Goal: Task Accomplishment & Management: Complete application form

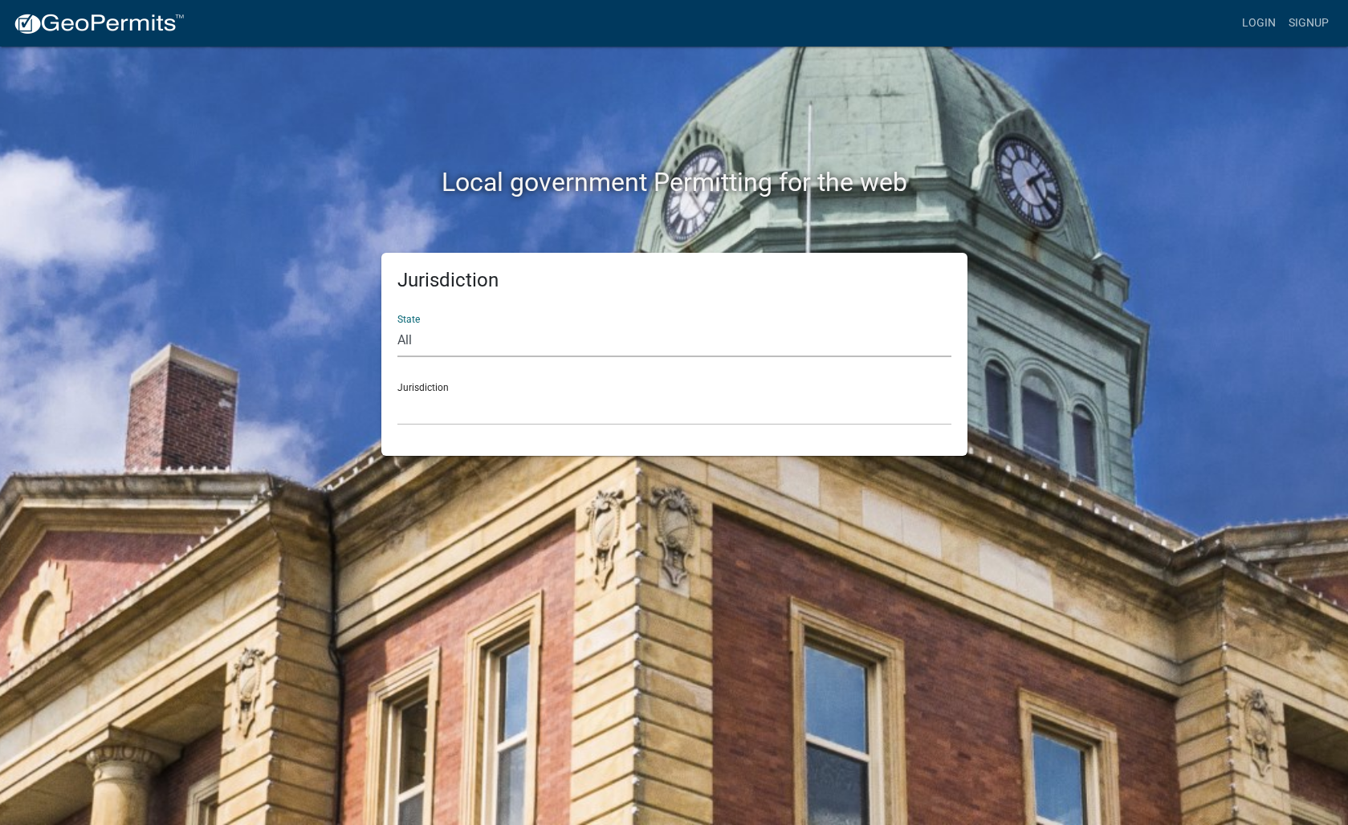
select select "[US_STATE]"
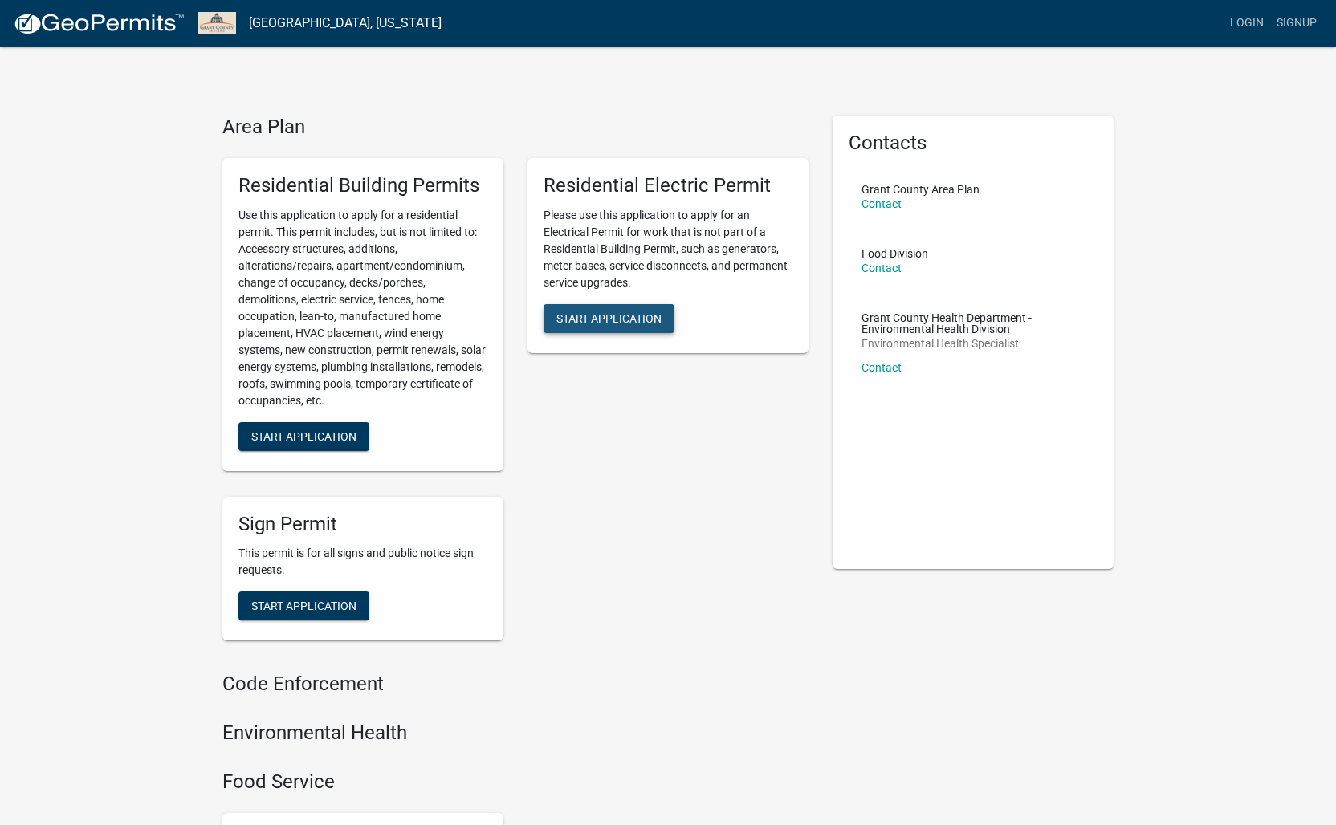
click at [616, 317] on span "Start Application" at bounding box center [608, 317] width 105 height 13
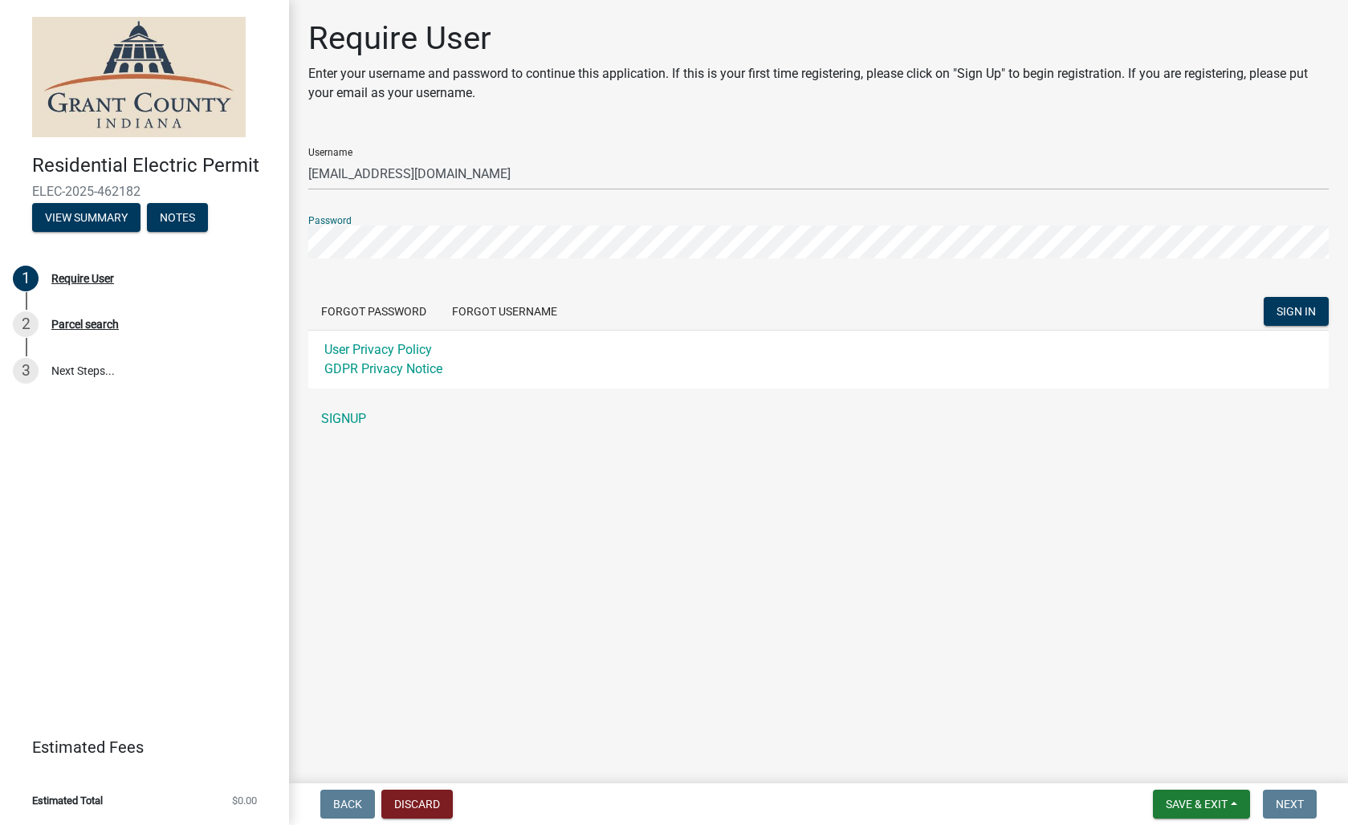
click at [1296, 311] on button "SIGN IN" at bounding box center [1296, 311] width 65 height 29
click at [469, 176] on input "[EMAIL_ADDRESS][DOMAIN_NAME]" at bounding box center [818, 173] width 1020 height 33
click at [1287, 312] on span "SIGN IN" at bounding box center [1295, 311] width 39 height 13
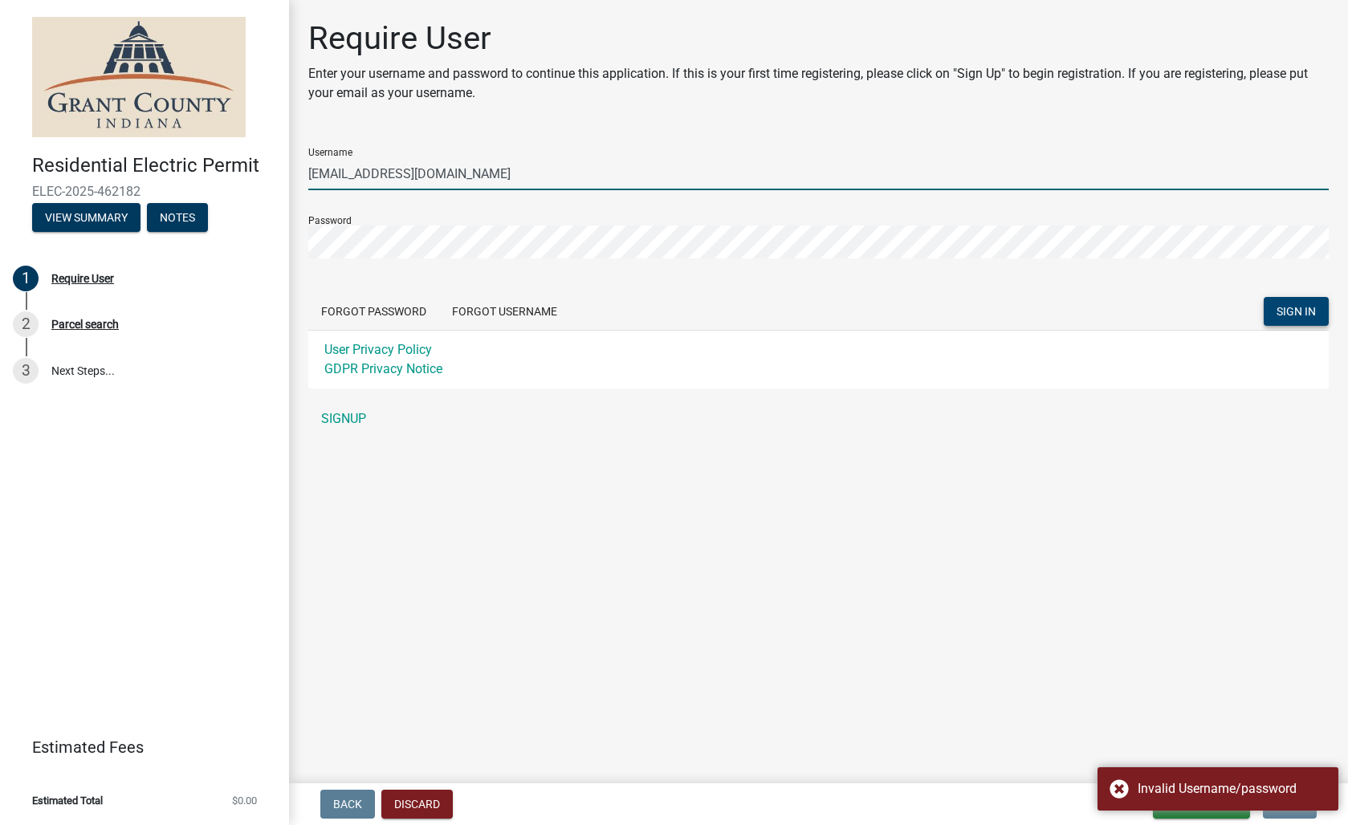
click at [485, 174] on input "[EMAIL_ADDRESS][DOMAIN_NAME]" at bounding box center [818, 173] width 1020 height 33
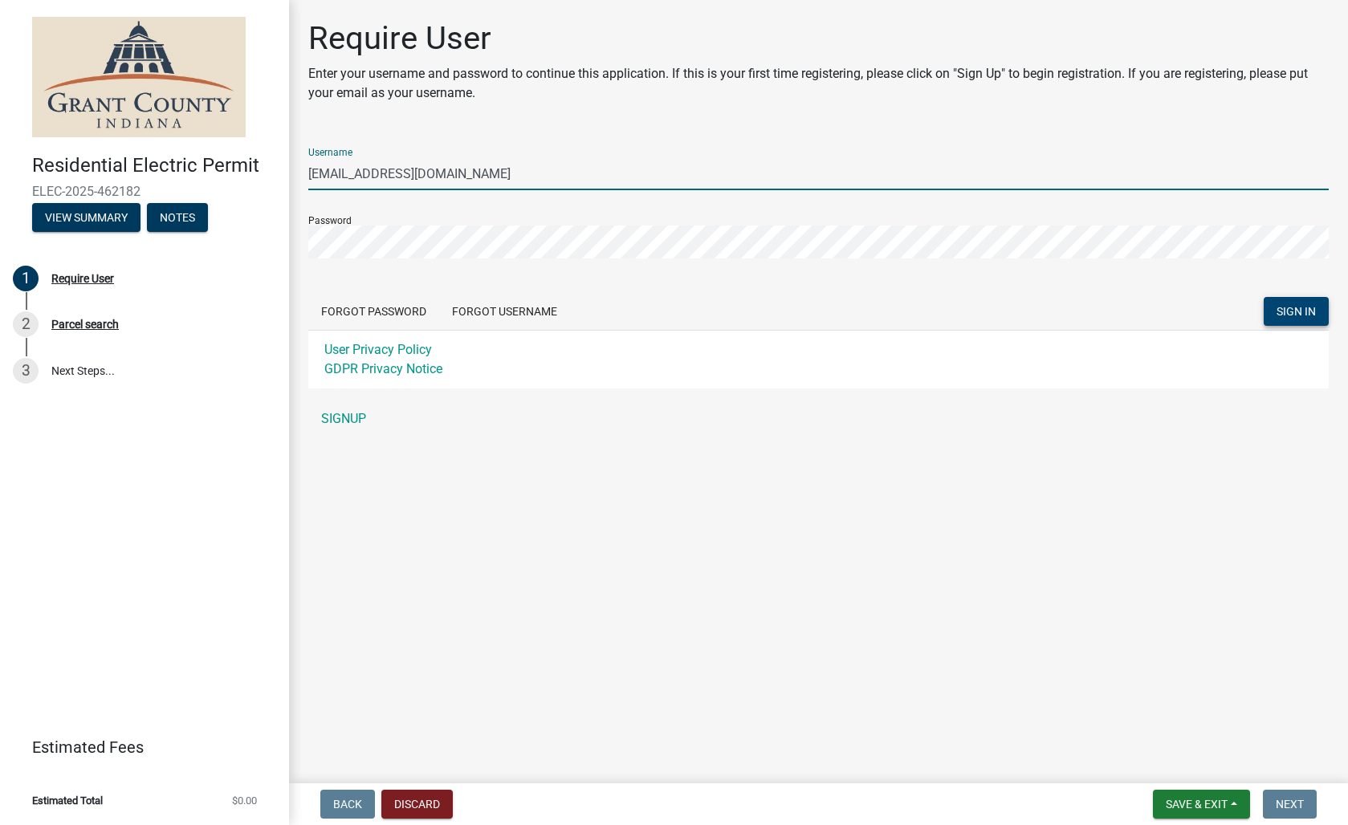
click at [363, 173] on input "[EMAIL_ADDRESS][DOMAIN_NAME]" at bounding box center [818, 173] width 1020 height 33
click at [468, 178] on input "[EMAIL_ADDRESS][DOMAIN_NAME]" at bounding box center [818, 173] width 1020 height 33
type input "rblelectricllc"
click at [1285, 308] on span "SIGN IN" at bounding box center [1295, 311] width 39 height 13
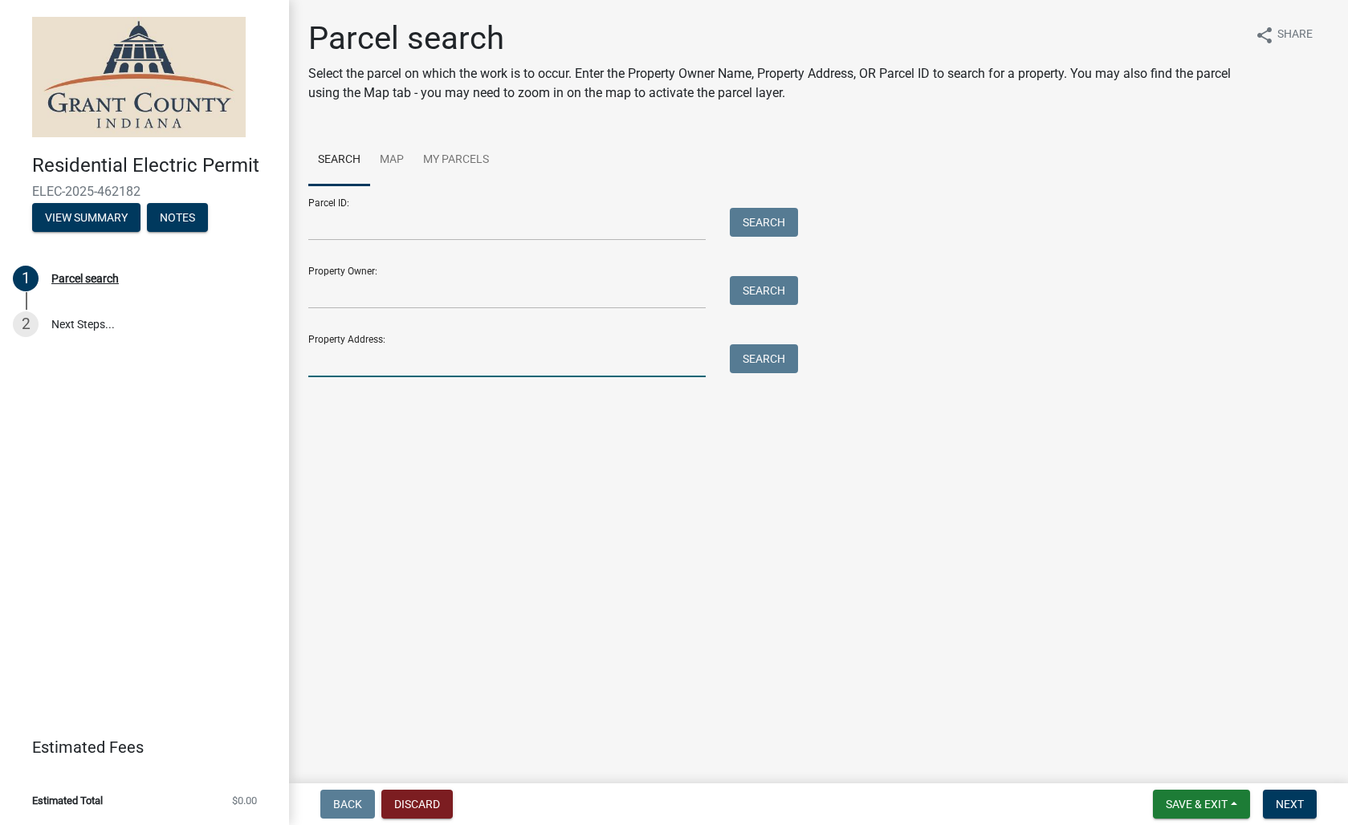
click at [376, 374] on input "Property Address:" at bounding box center [506, 360] width 397 height 33
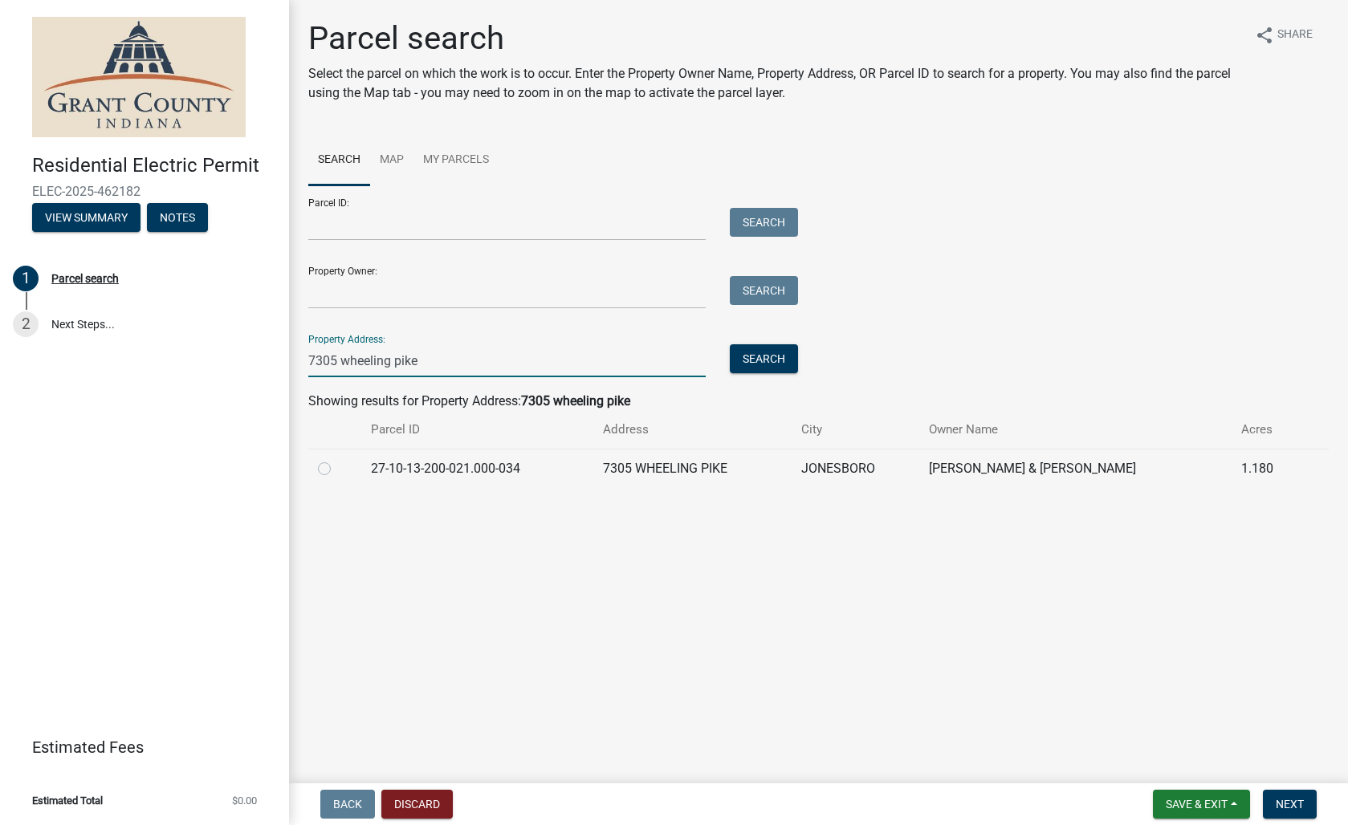
type input "7305 wheeling pike"
click at [337, 459] on label at bounding box center [337, 459] width 0 height 0
click at [337, 470] on input "radio" at bounding box center [342, 464] width 10 height 10
radio input "true"
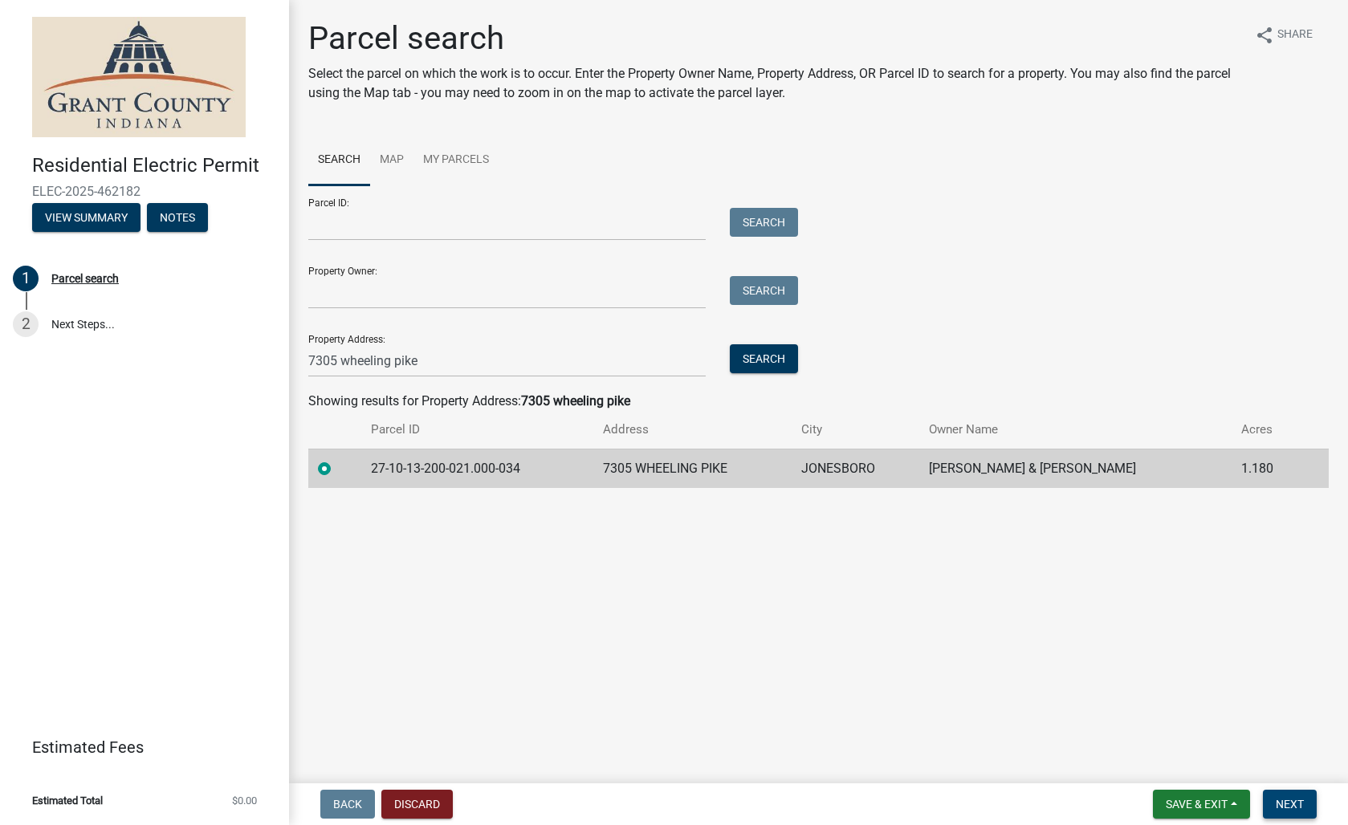
click at [1293, 798] on span "Next" at bounding box center [1290, 804] width 28 height 13
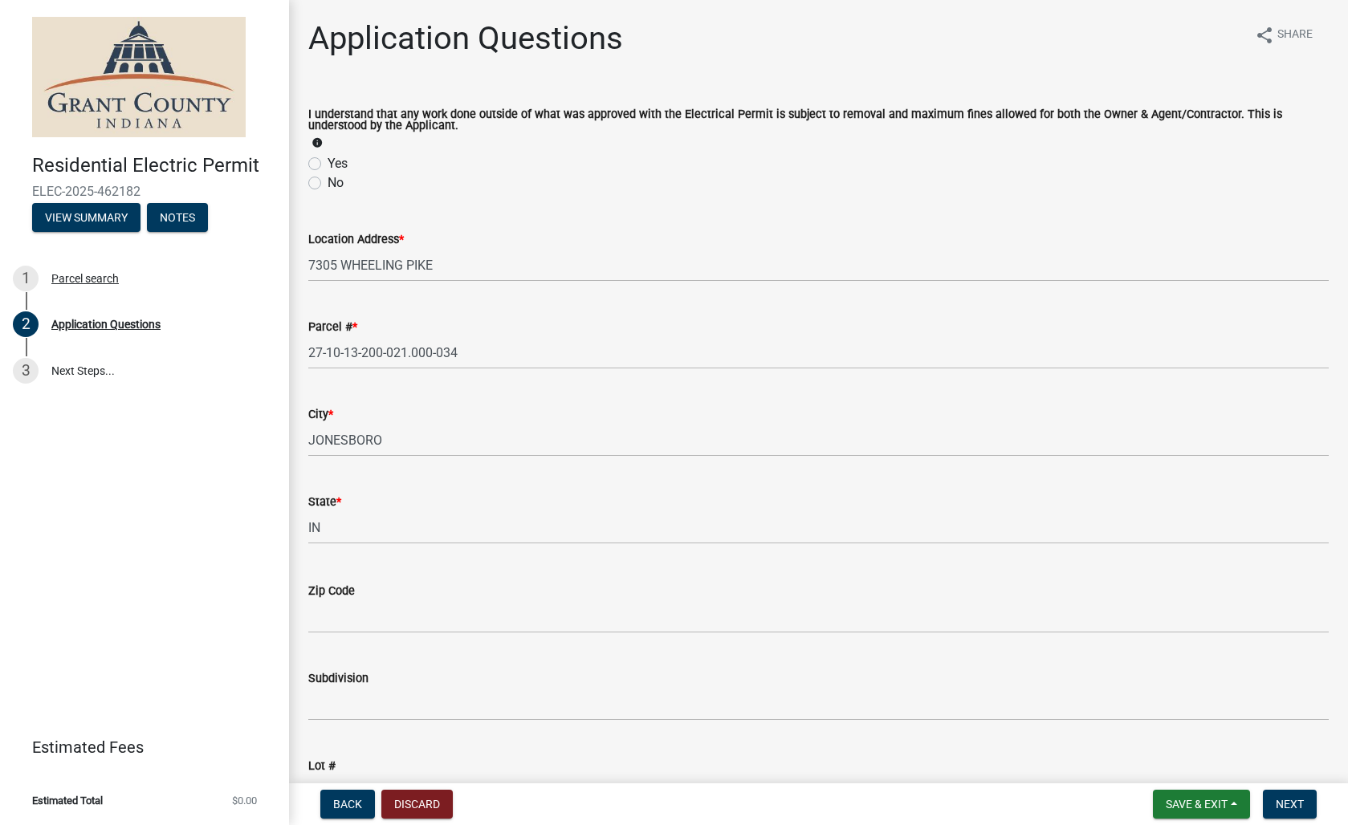
click at [328, 164] on label "Yes" at bounding box center [338, 163] width 20 height 19
click at [328, 164] on input "Yes" at bounding box center [333, 159] width 10 height 10
radio input "true"
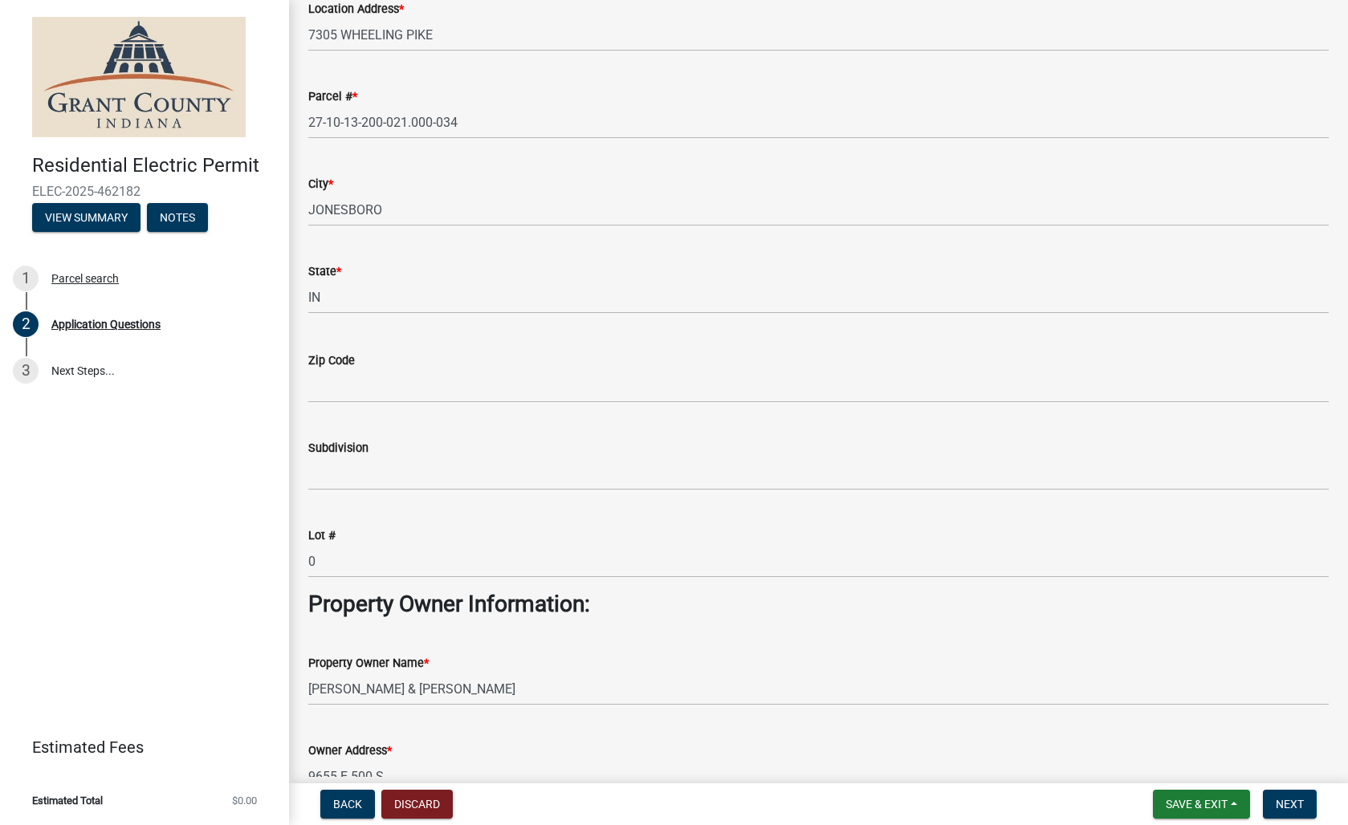
scroll to position [259, 0]
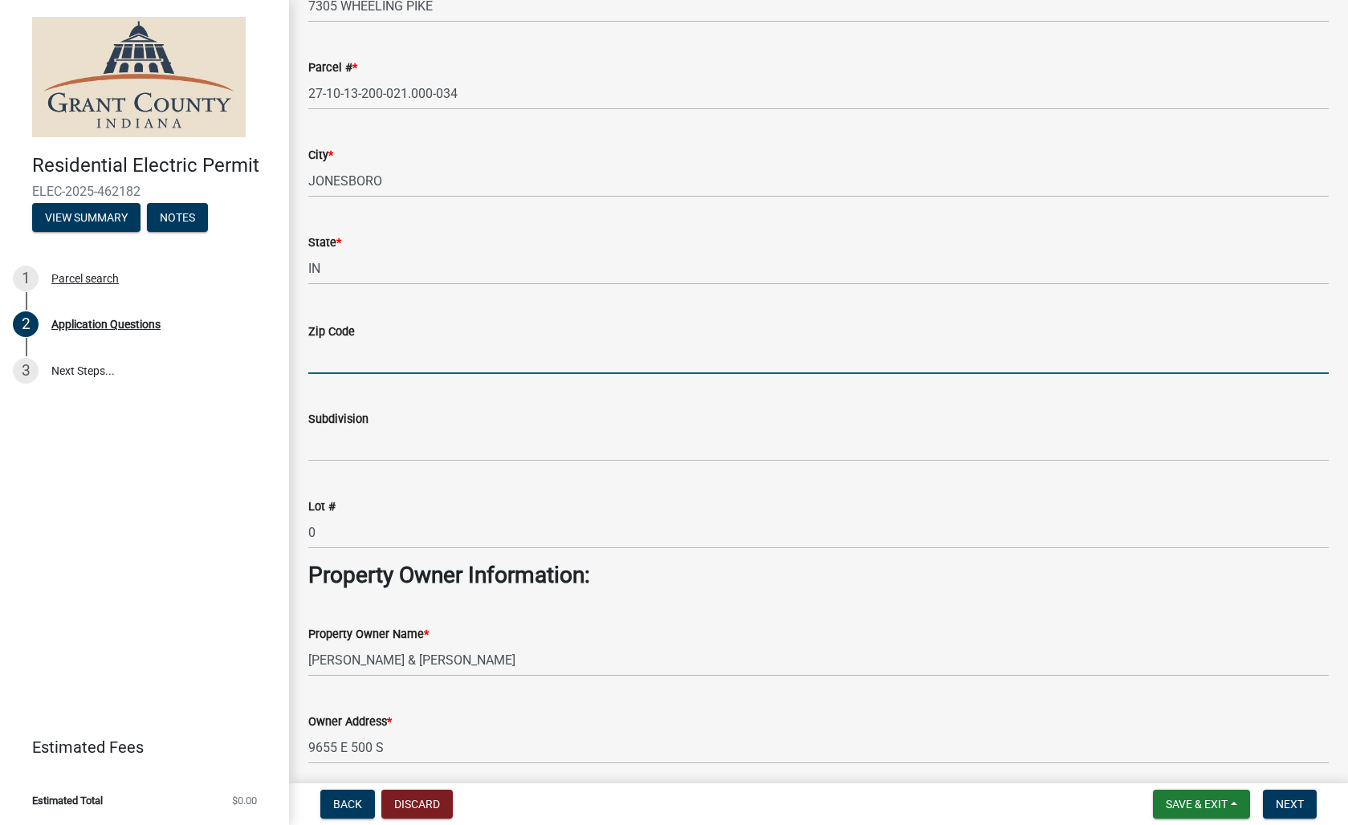
click at [468, 354] on input "Zip Code" at bounding box center [818, 357] width 1020 height 33
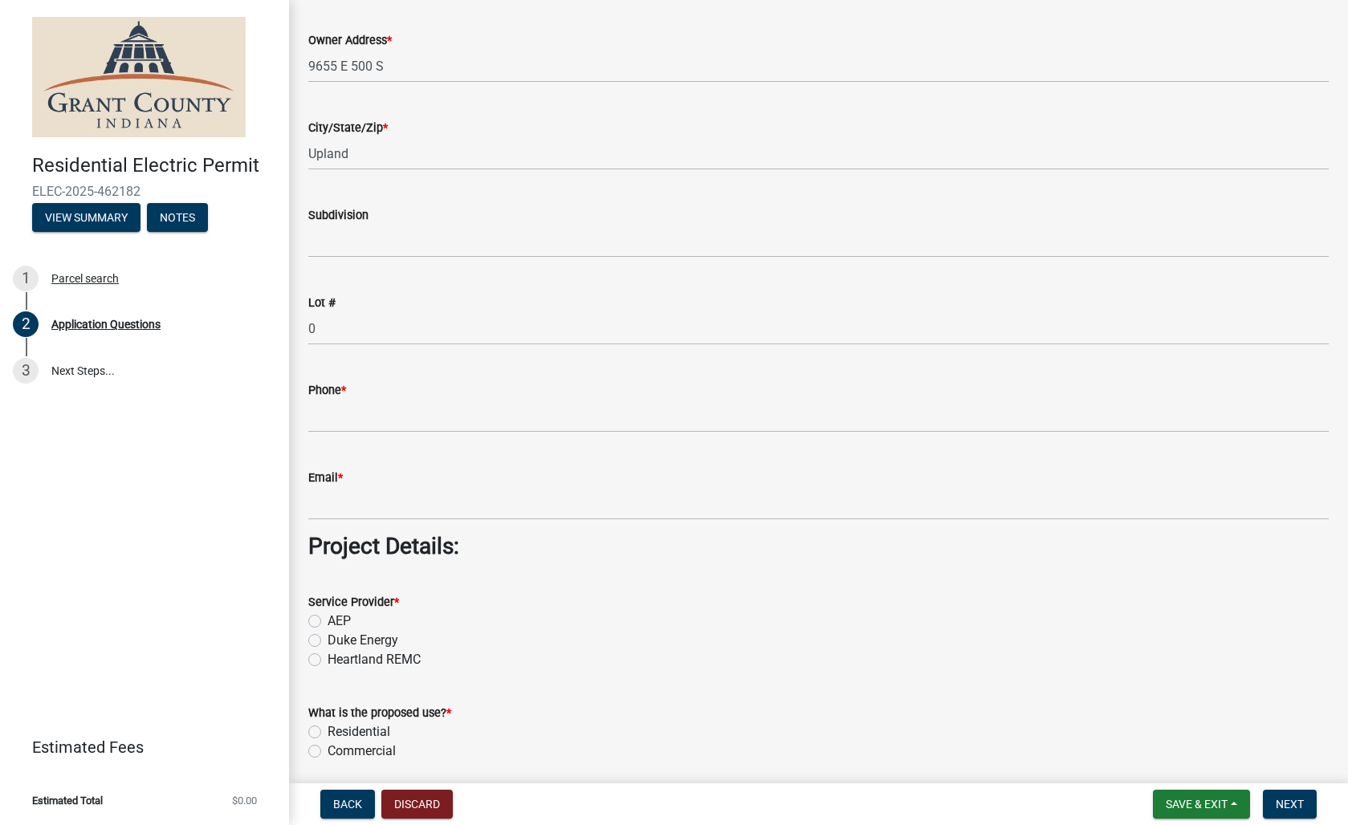
scroll to position [965, 0]
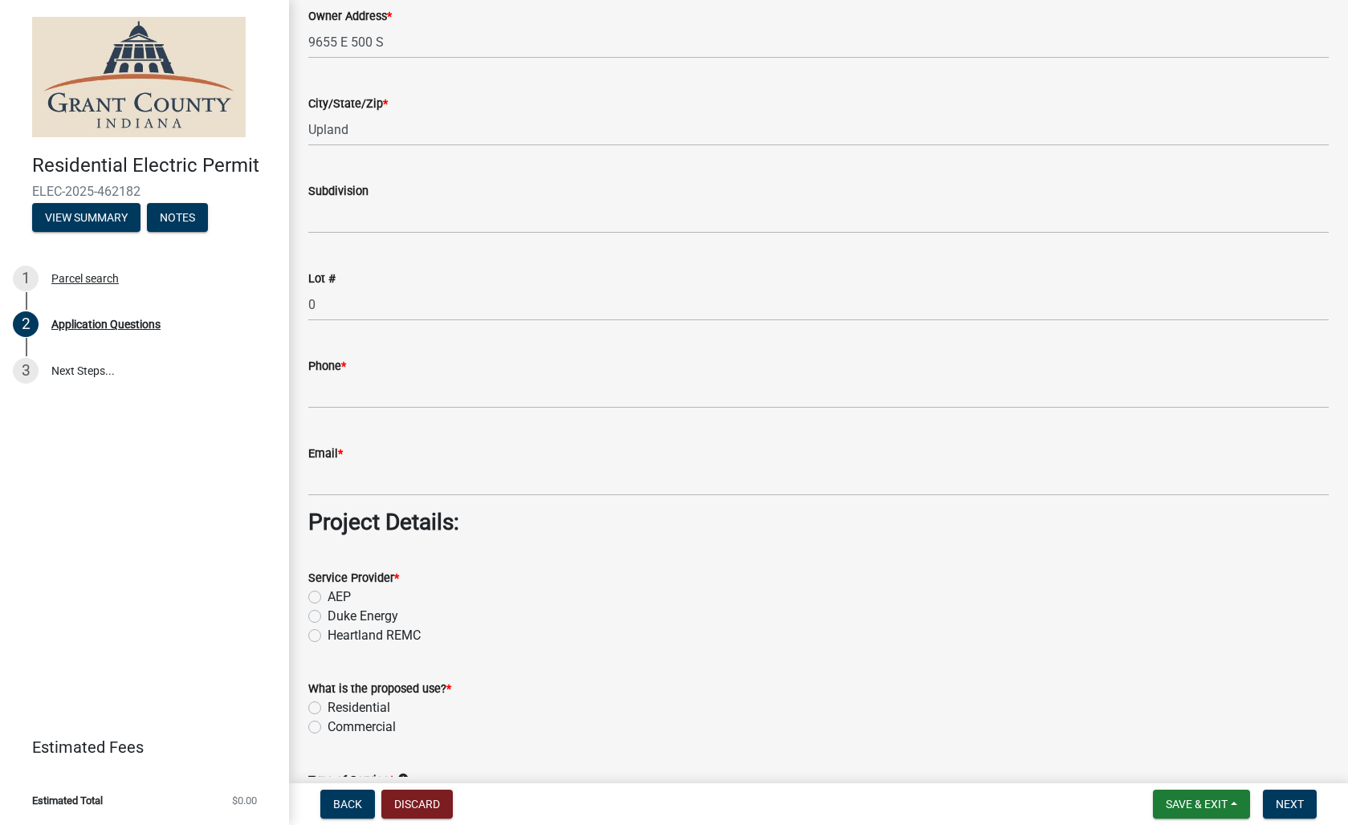
type input "46933"
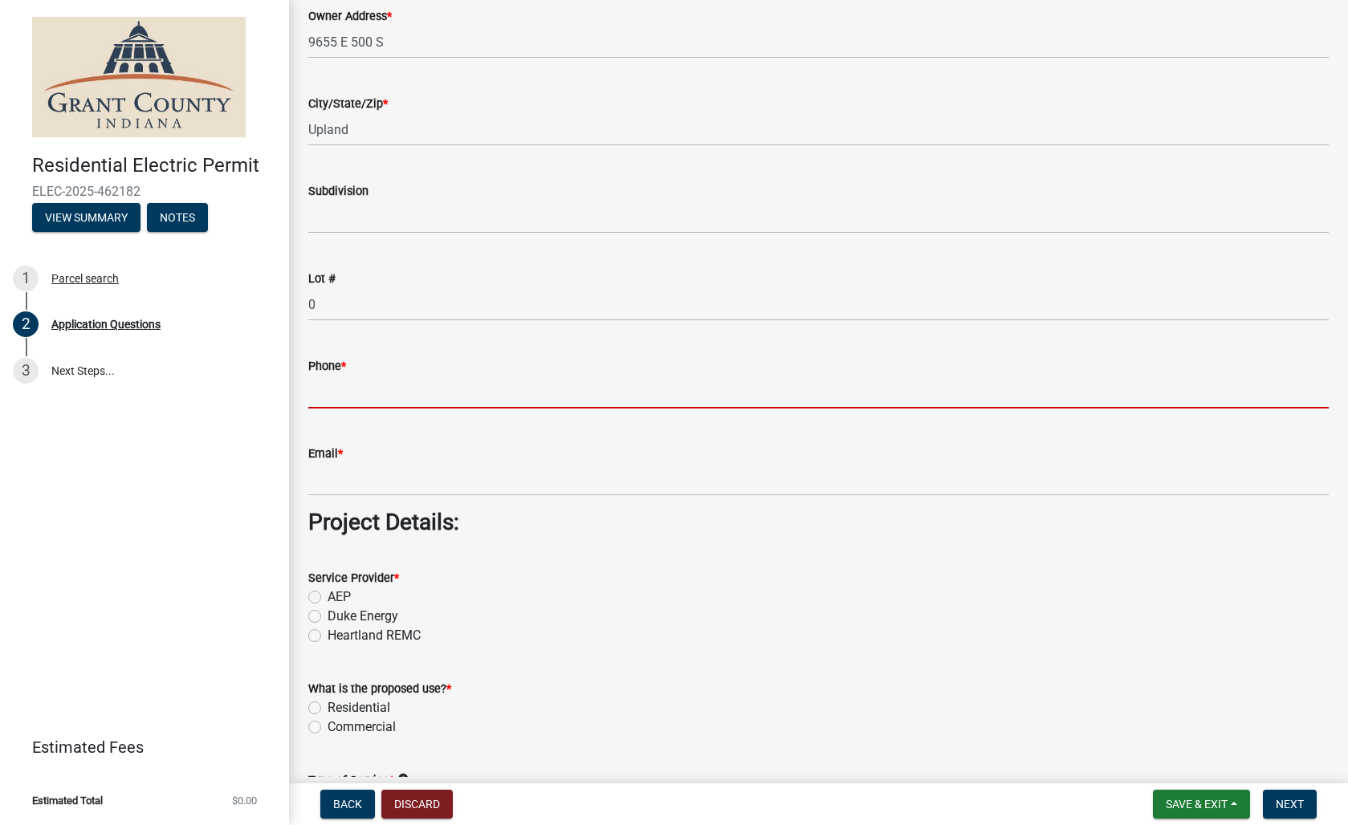
click at [430, 400] on input "Phone *" at bounding box center [818, 392] width 1020 height 33
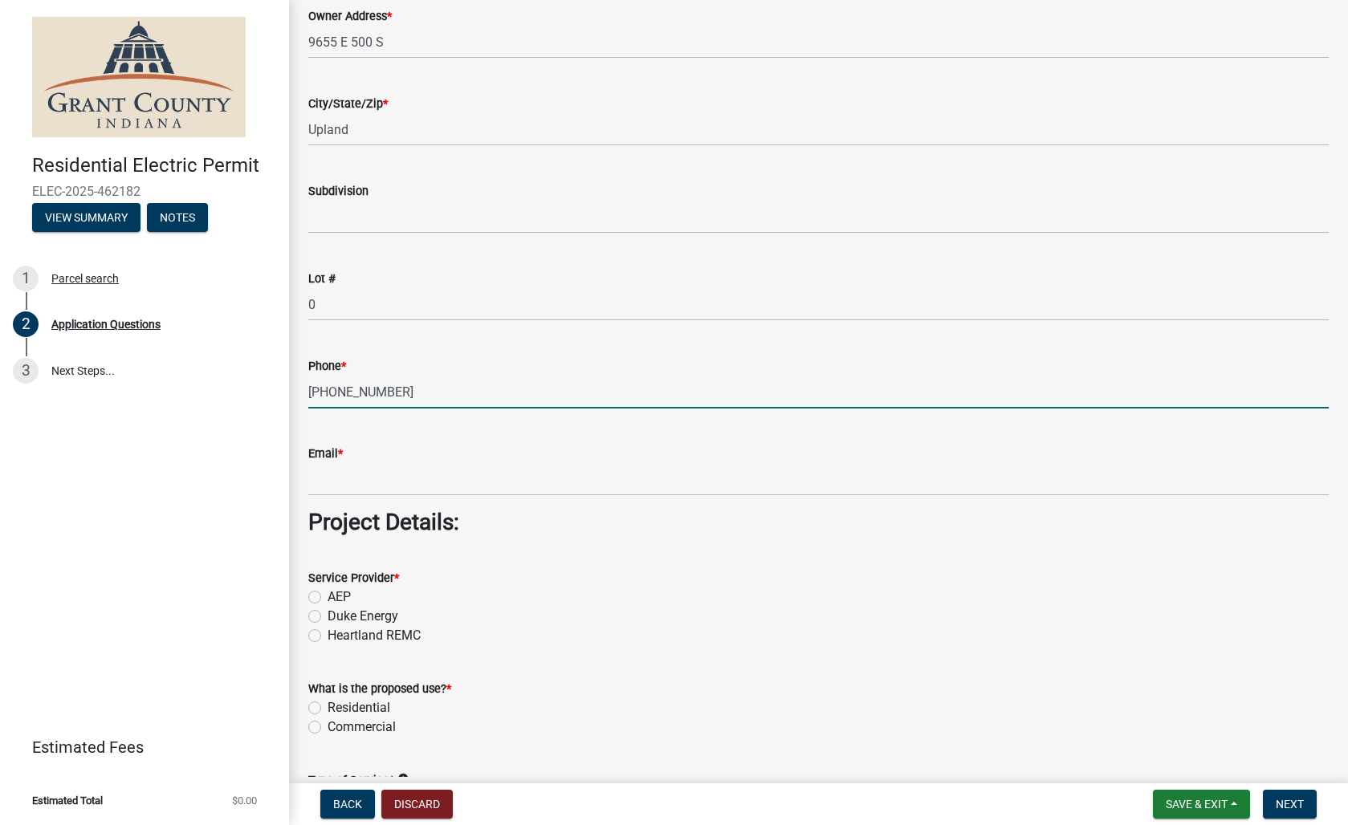
type input "[PHONE_NUMBER]"
click at [419, 483] on input "Email *" at bounding box center [818, 479] width 1020 height 33
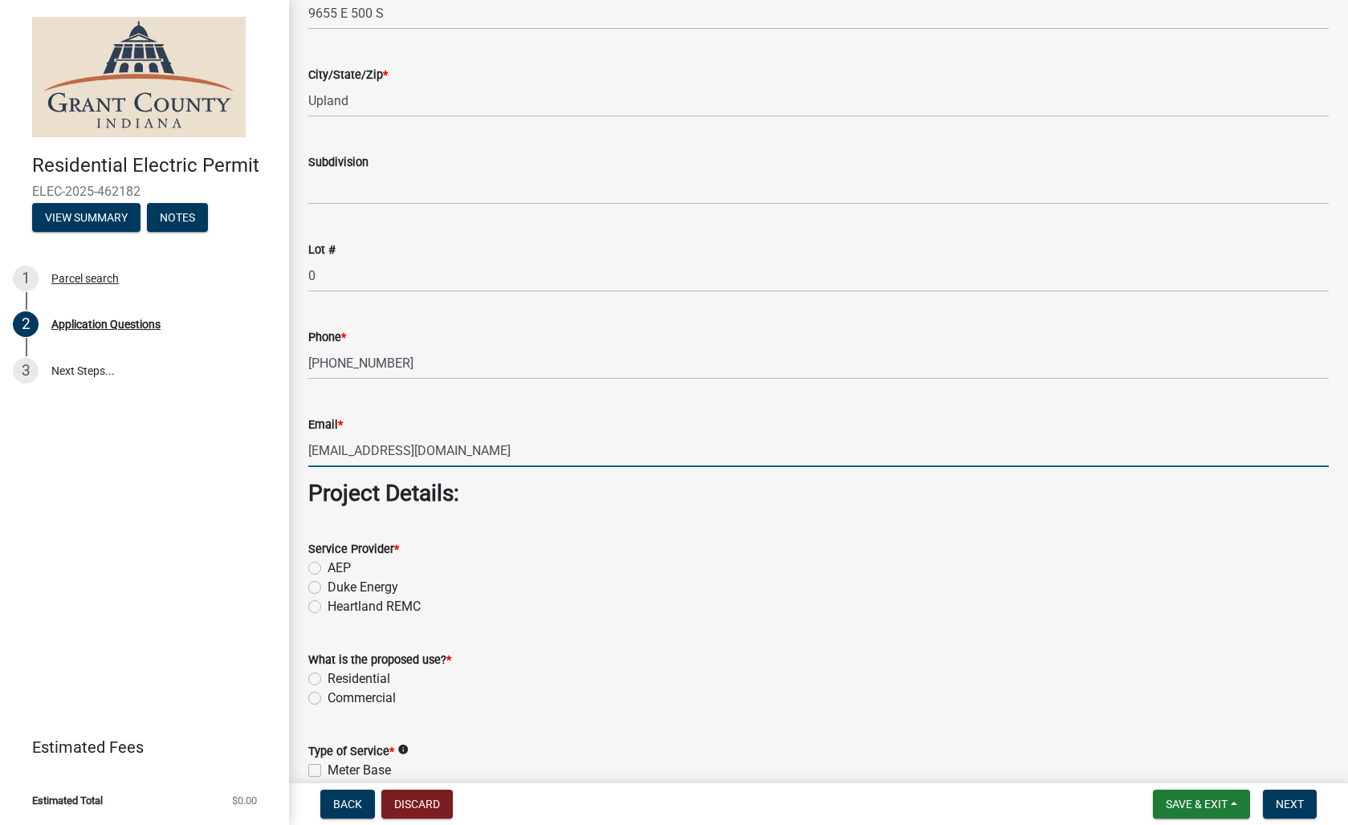
scroll to position [1028, 0]
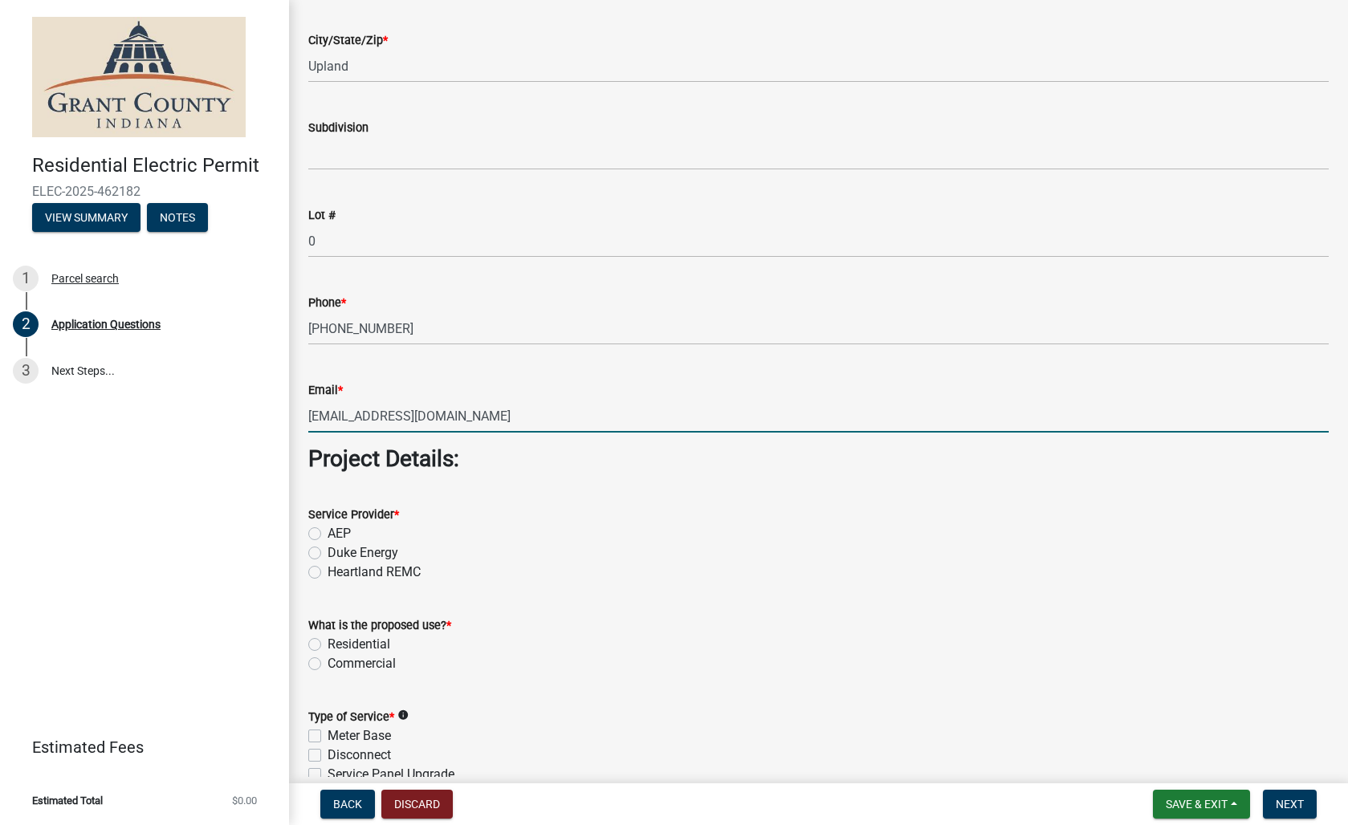
type input "[EMAIL_ADDRESS][DOMAIN_NAME]"
click at [328, 535] on label "AEP" at bounding box center [339, 533] width 23 height 19
click at [328, 535] on input "AEP" at bounding box center [333, 529] width 10 height 10
radio input "true"
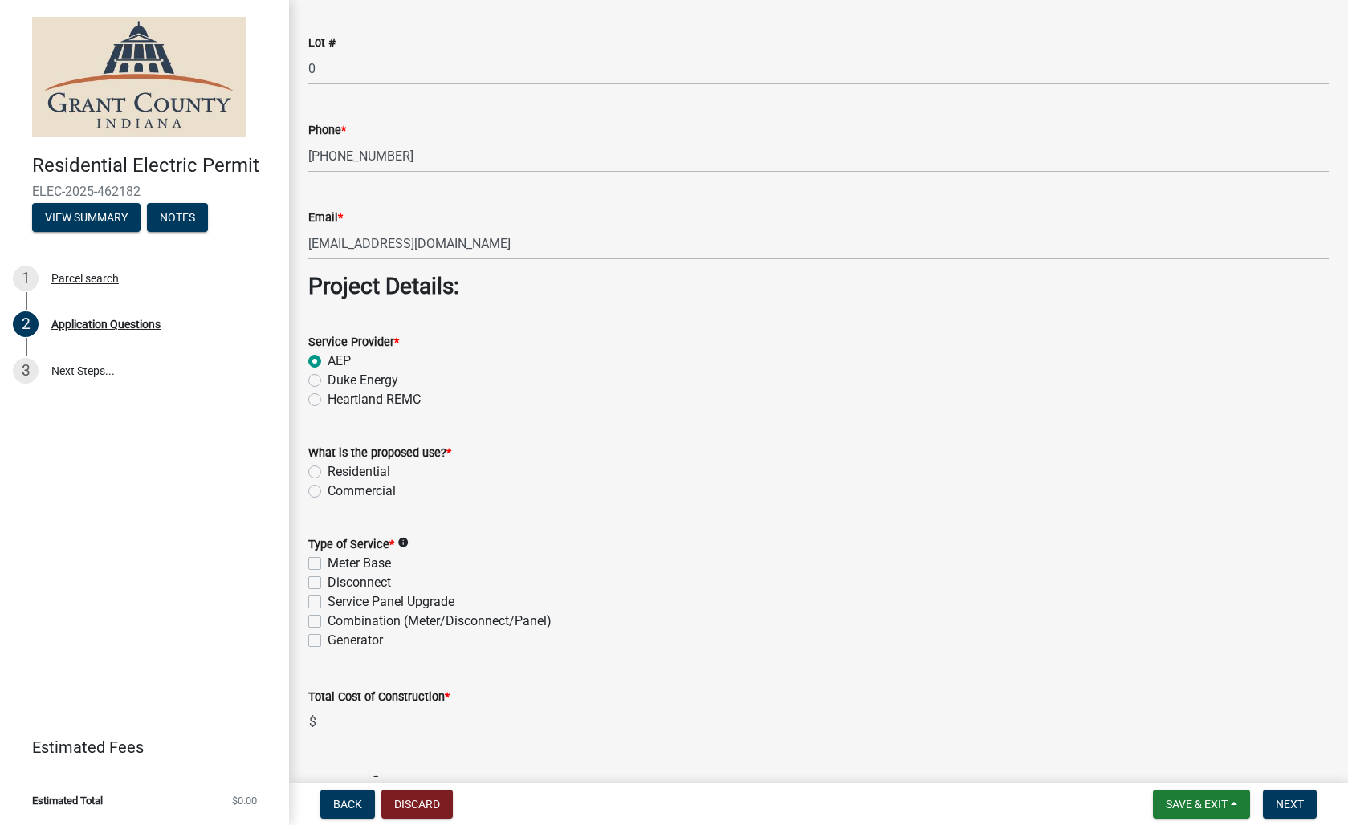
scroll to position [1362, 0]
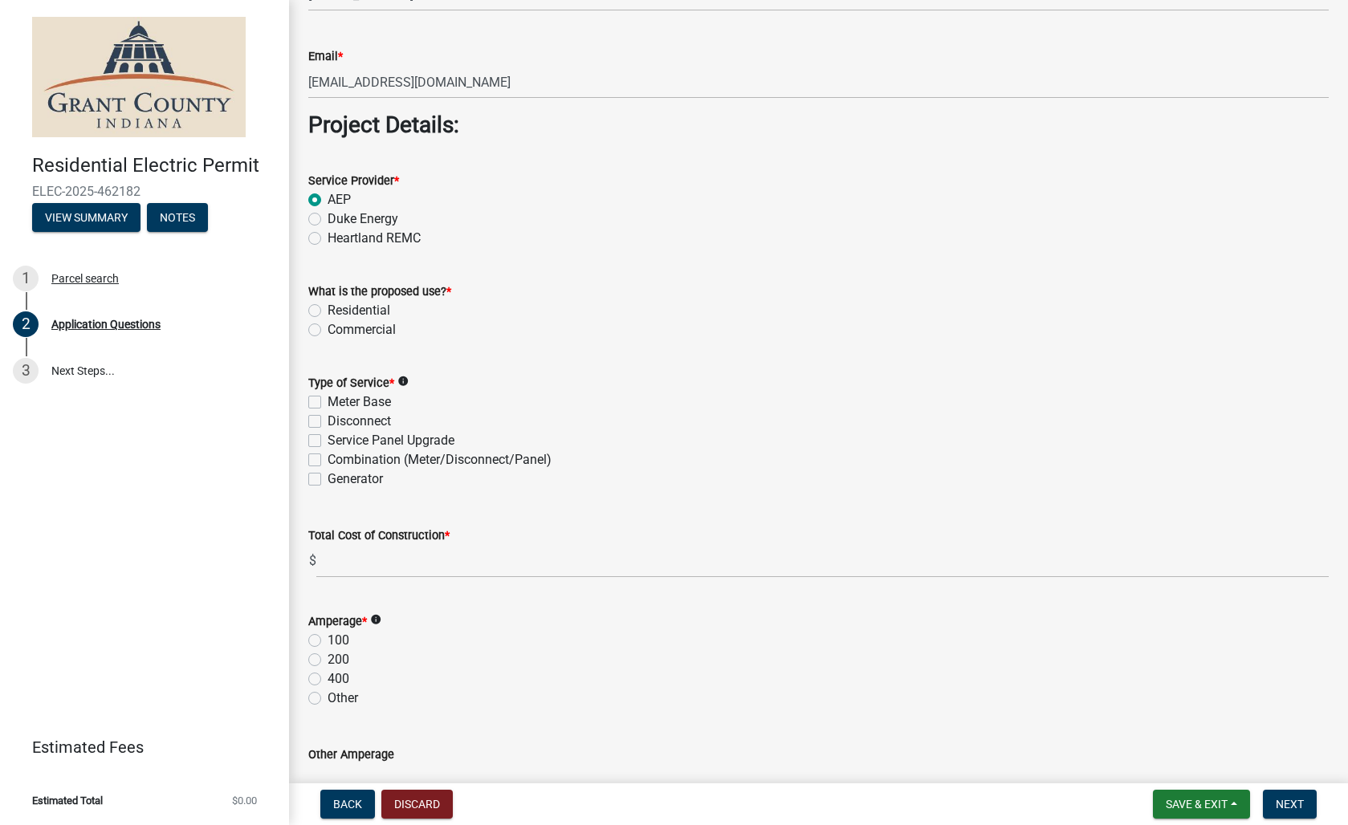
click at [328, 311] on label "Residential" at bounding box center [359, 310] width 63 height 19
click at [328, 311] on input "Residential" at bounding box center [333, 306] width 10 height 10
radio input "true"
click at [328, 401] on label "Meter Base" at bounding box center [359, 402] width 63 height 19
click at [328, 401] on input "Meter Base" at bounding box center [333, 398] width 10 height 10
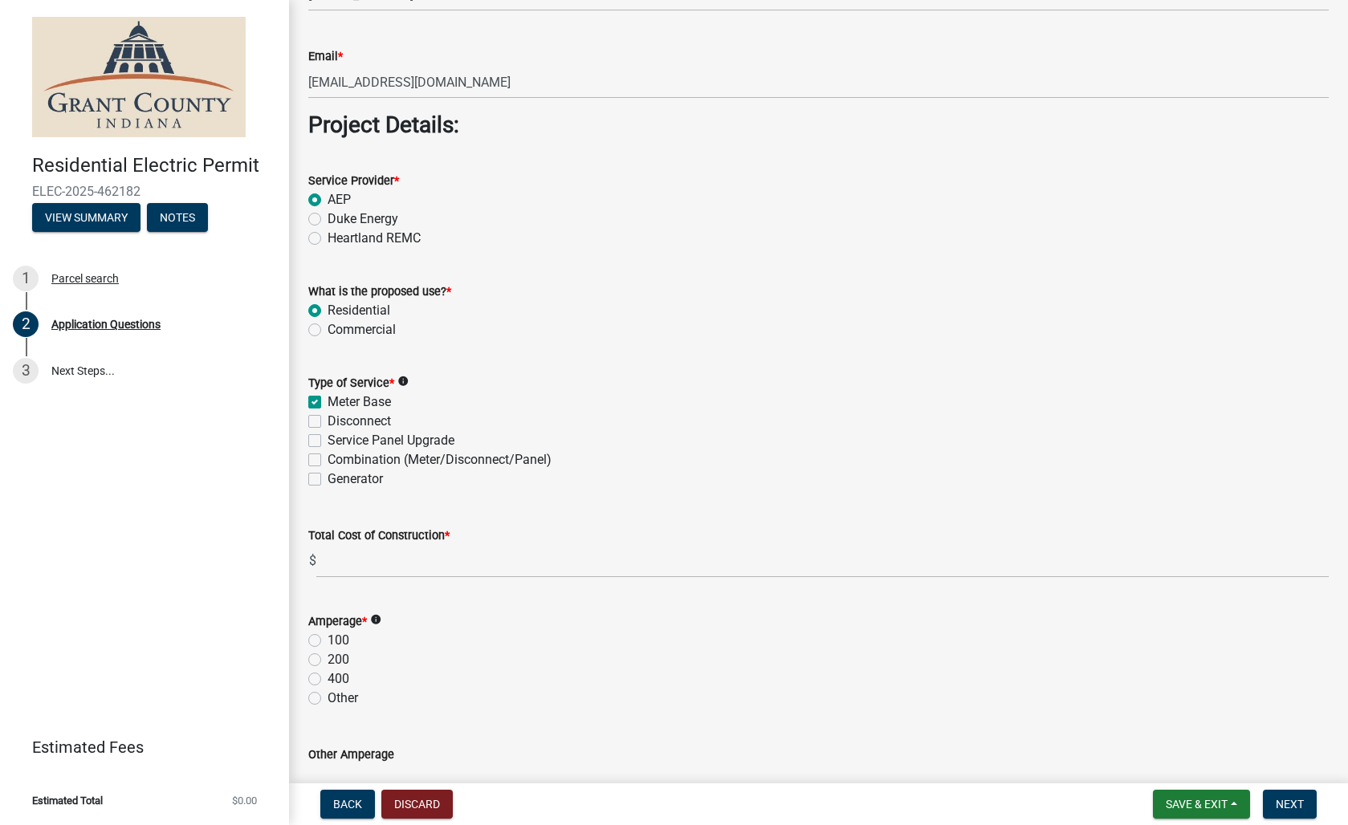
checkbox input "true"
checkbox input "false"
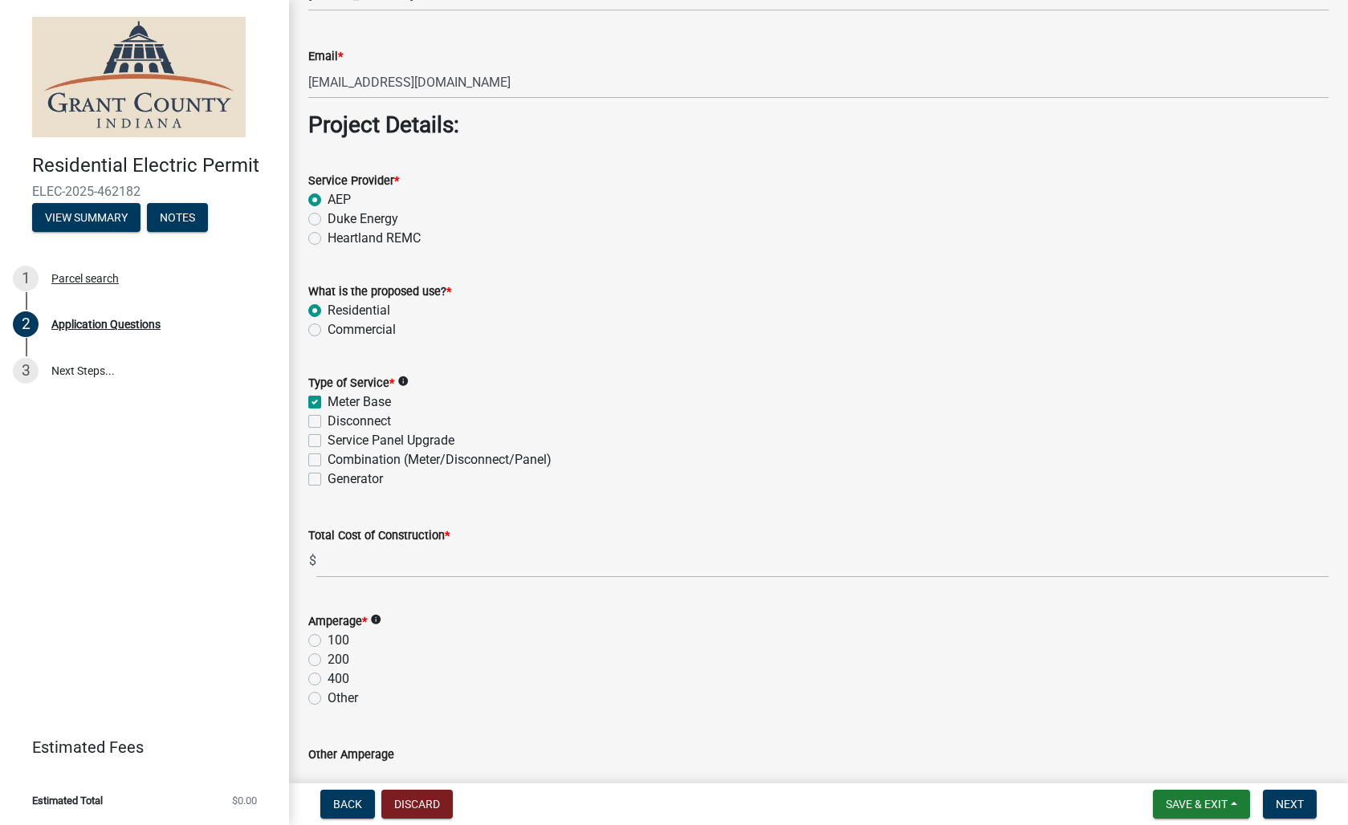
scroll to position [1393, 0]
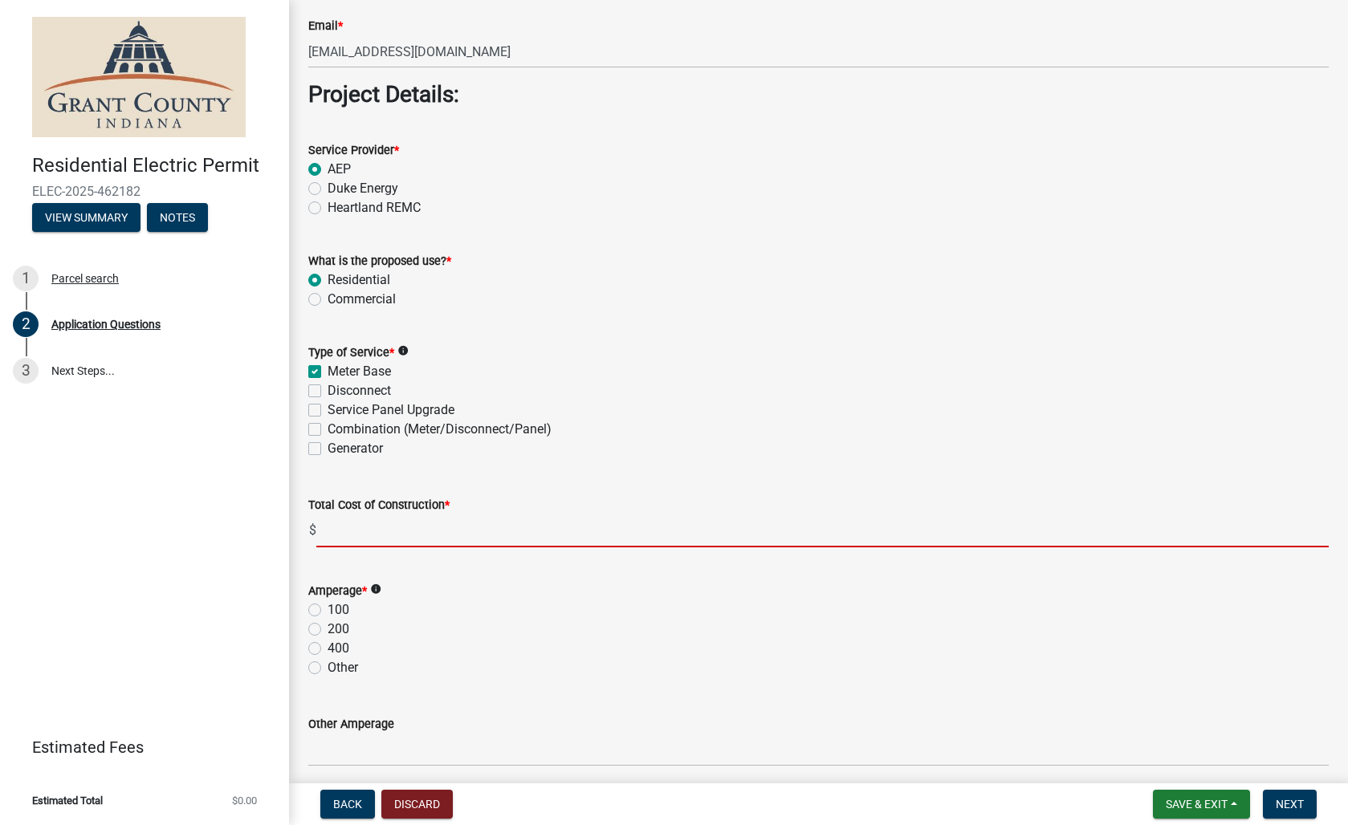
click at [491, 532] on input "text" at bounding box center [822, 531] width 1012 height 33
type input "1800.00"
click at [328, 633] on label "200" at bounding box center [339, 629] width 22 height 19
click at [328, 630] on input "200" at bounding box center [333, 625] width 10 height 10
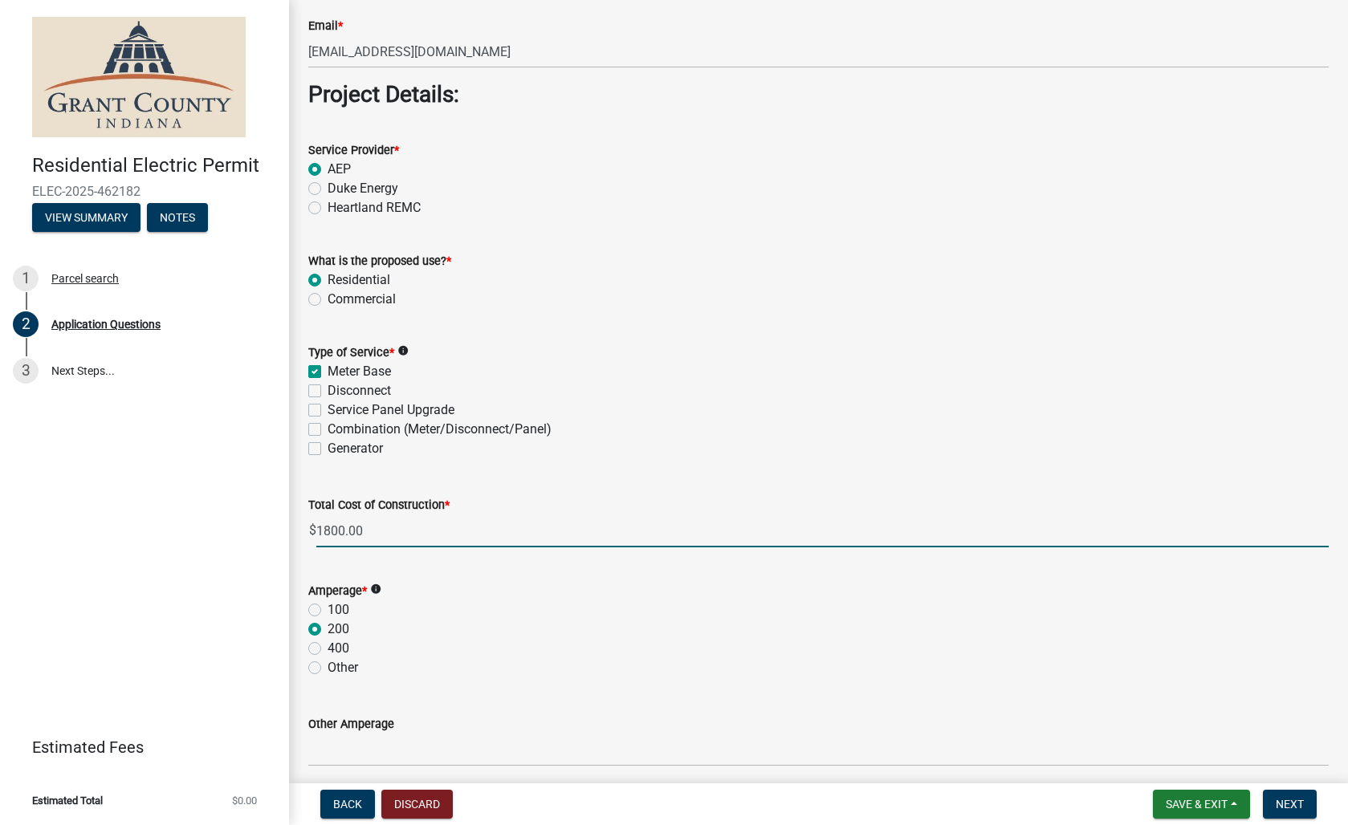
radio input "true"
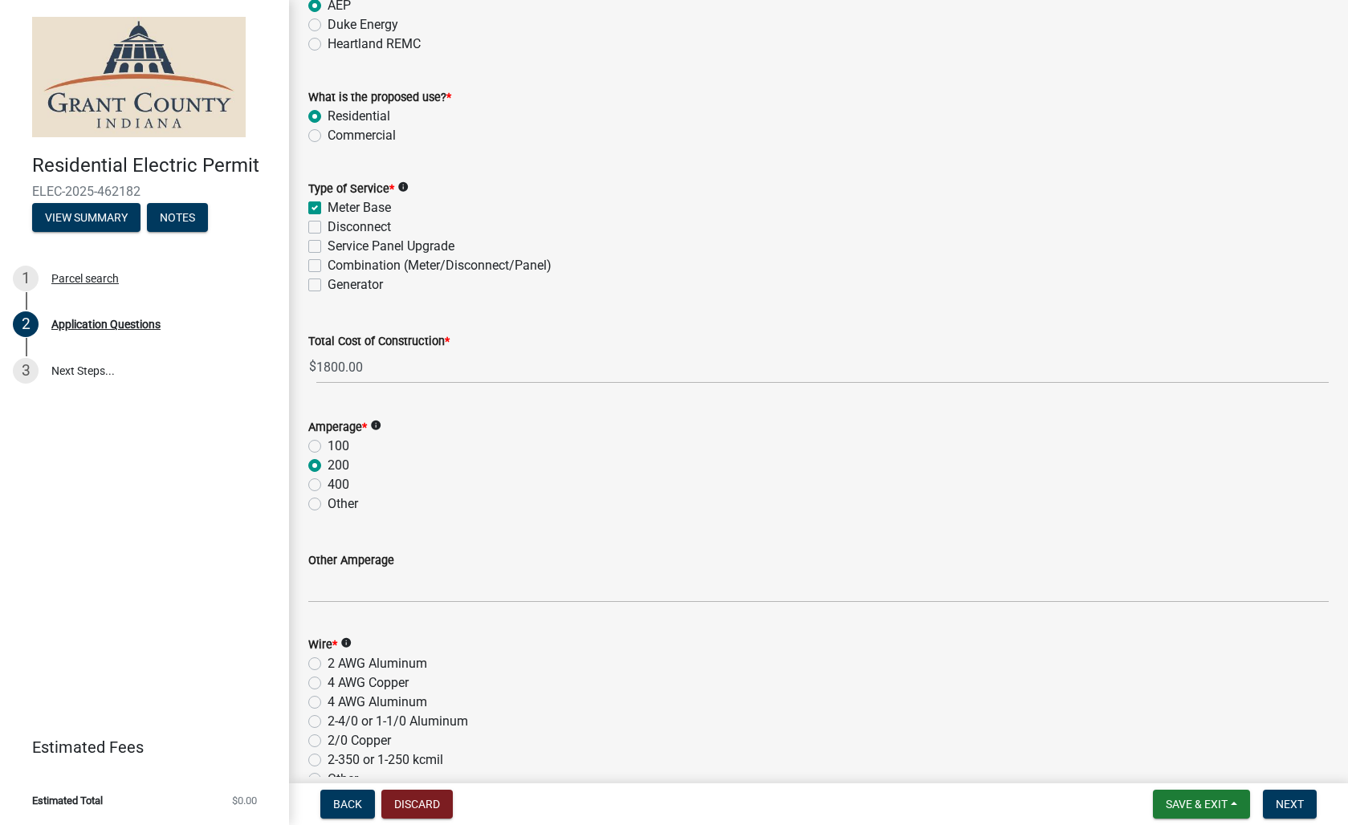
scroll to position [1866, 0]
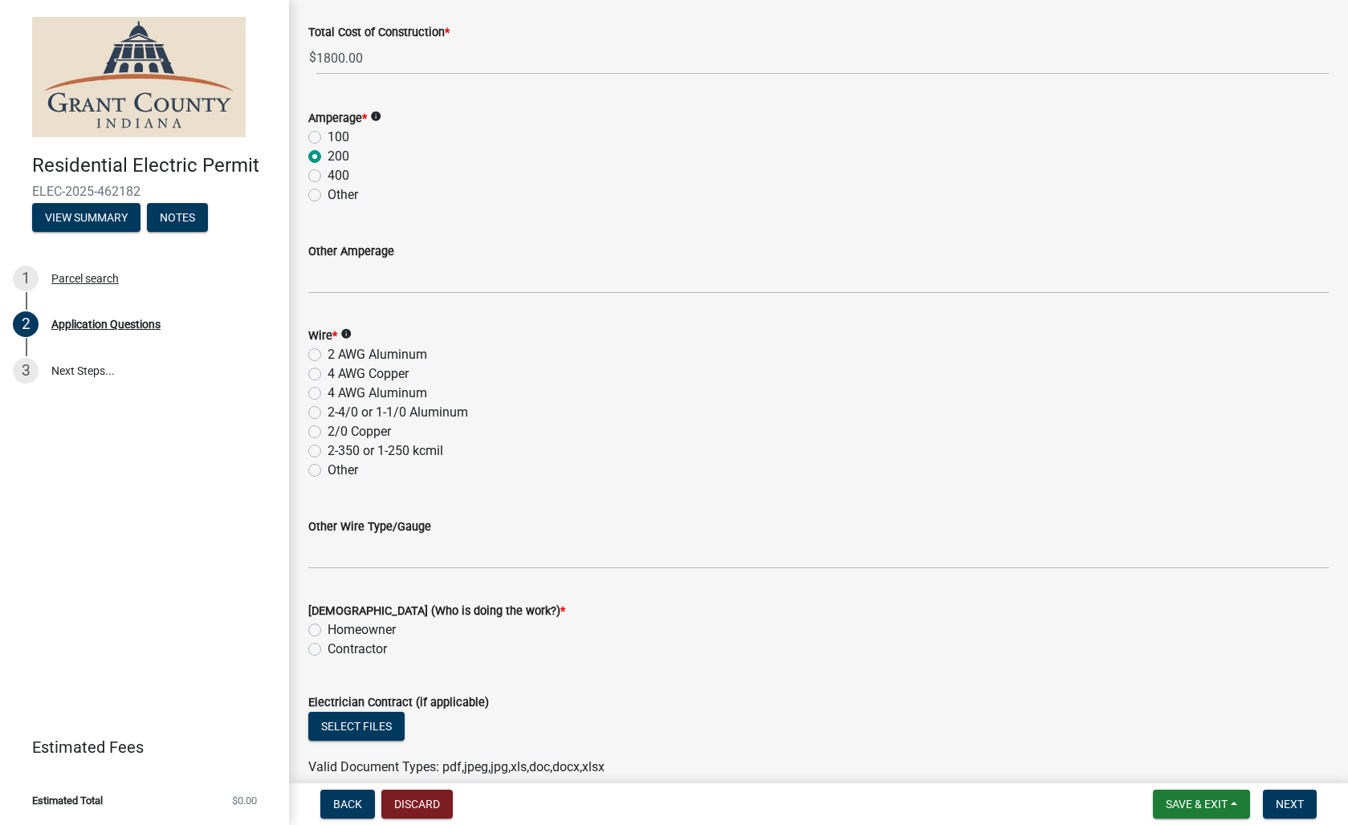
click at [328, 397] on label "4 AWG Aluminum" at bounding box center [378, 393] width 100 height 19
click at [328, 394] on input "4 AWG Aluminum" at bounding box center [333, 389] width 10 height 10
radio input "true"
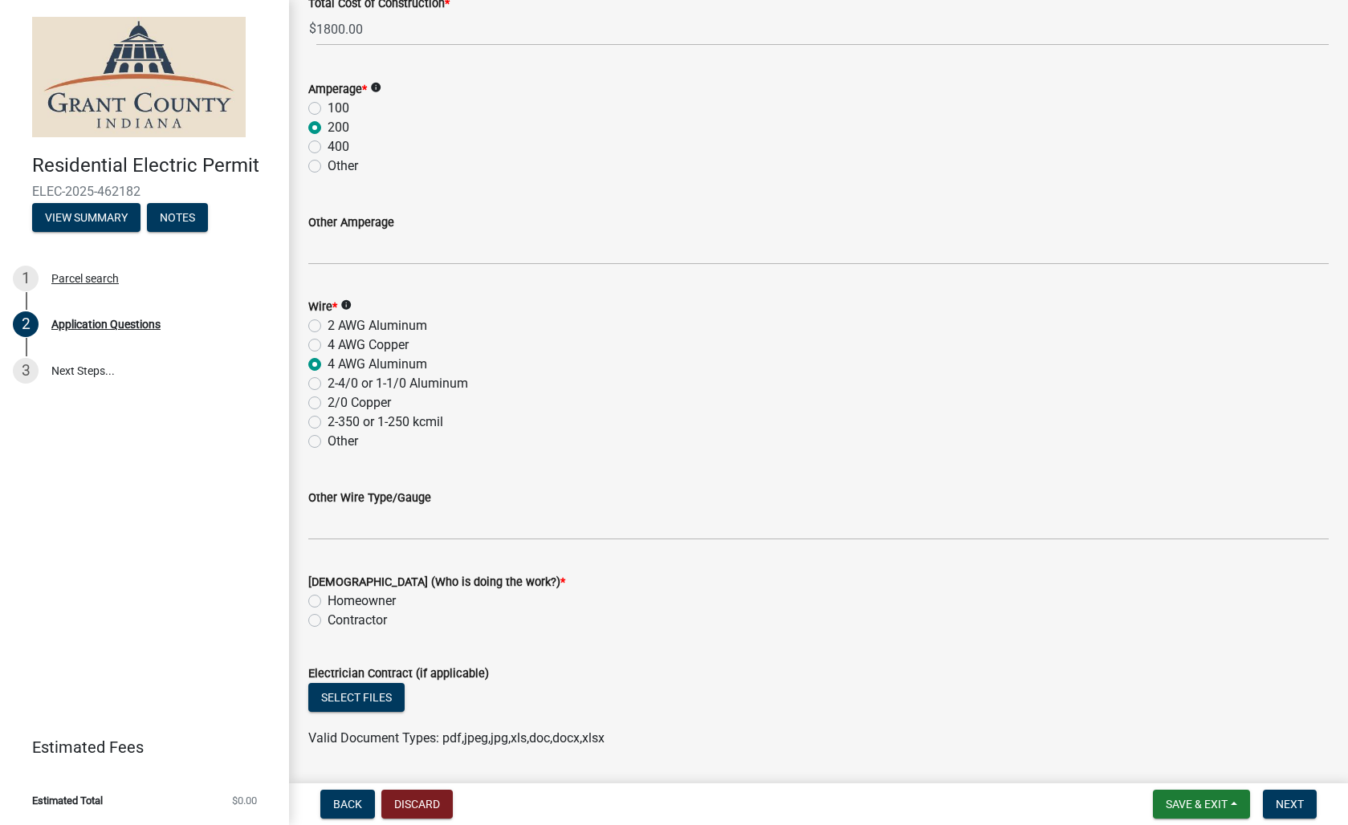
scroll to position [2010, 0]
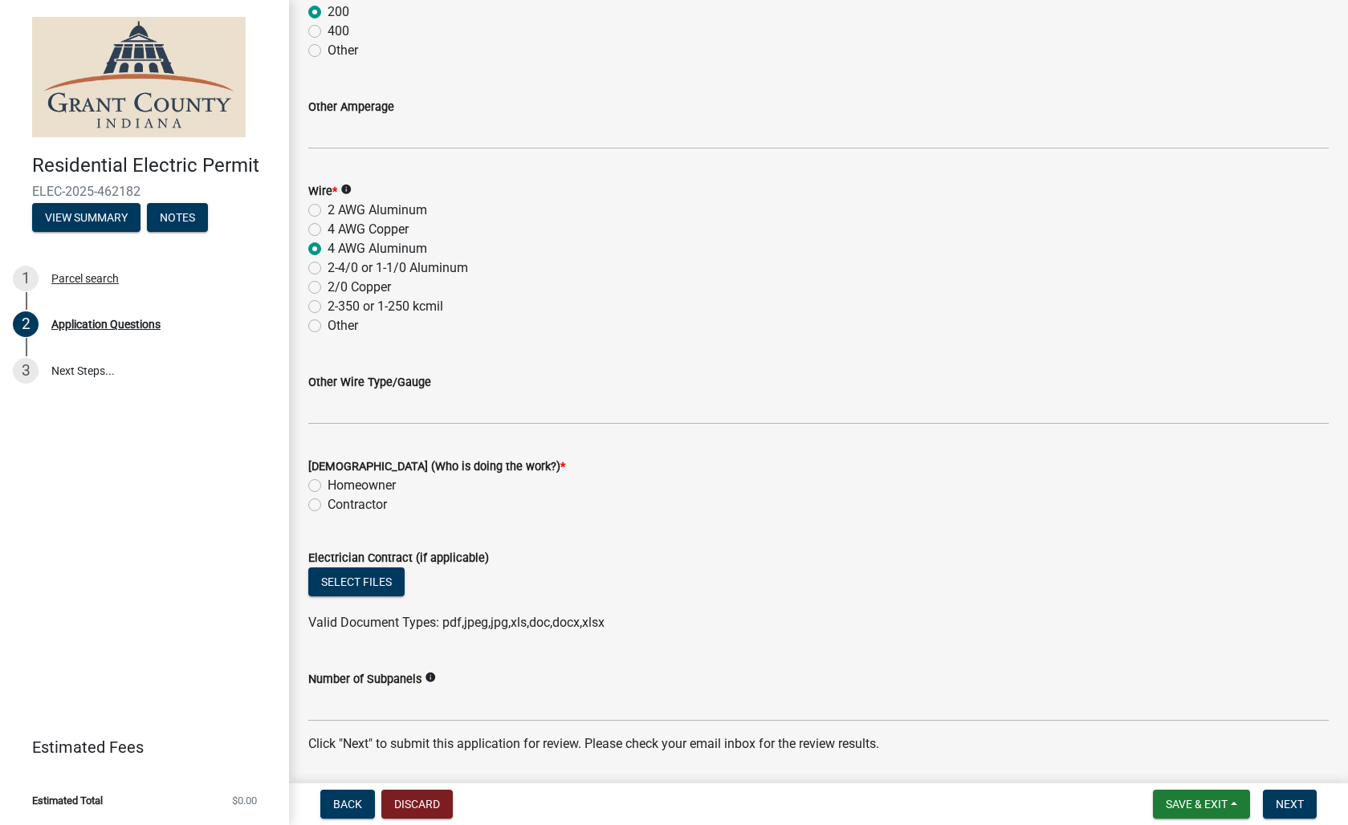
click at [328, 504] on label "Contractor" at bounding box center [357, 504] width 59 height 19
click at [328, 504] on input "Contractor" at bounding box center [333, 500] width 10 height 10
radio input "true"
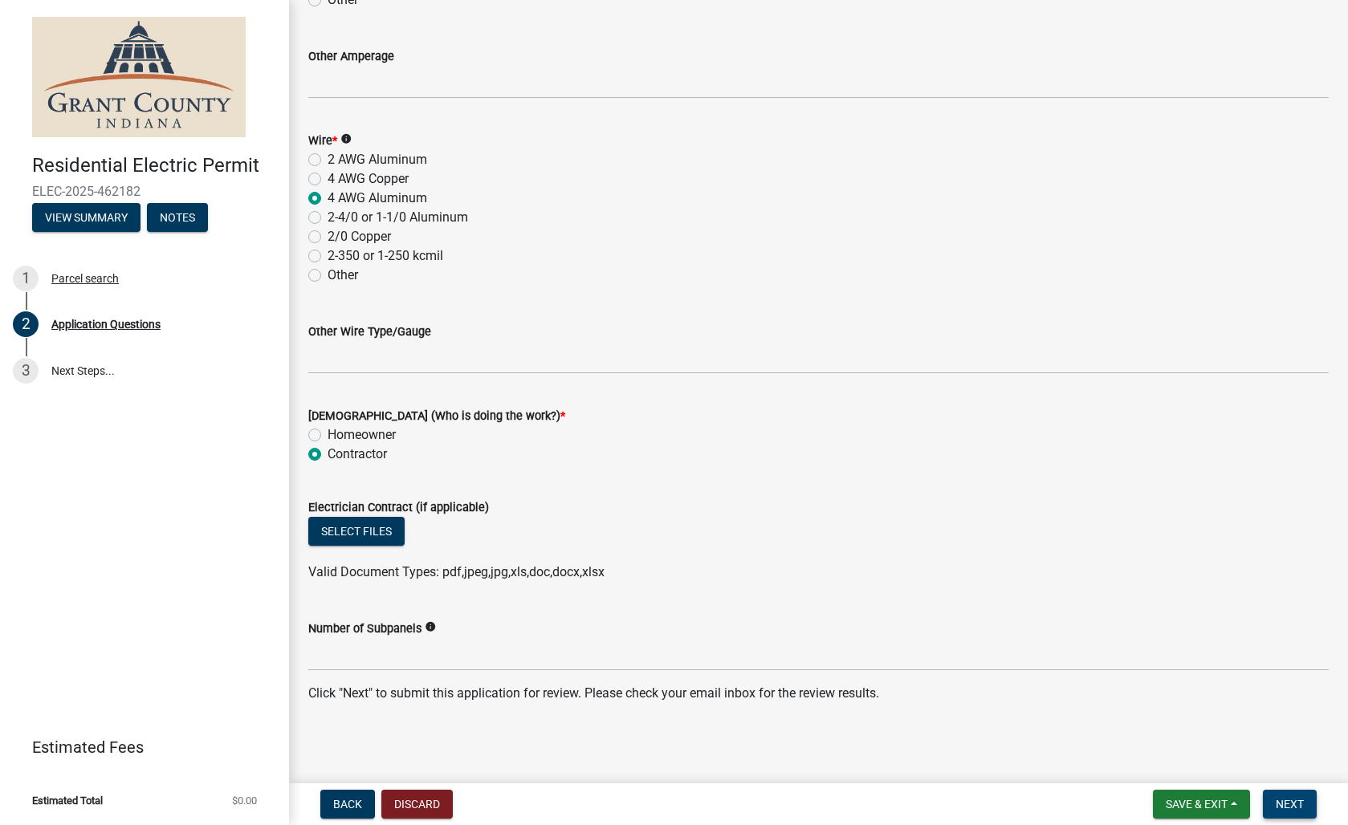
click at [1281, 801] on span "Next" at bounding box center [1290, 804] width 28 height 13
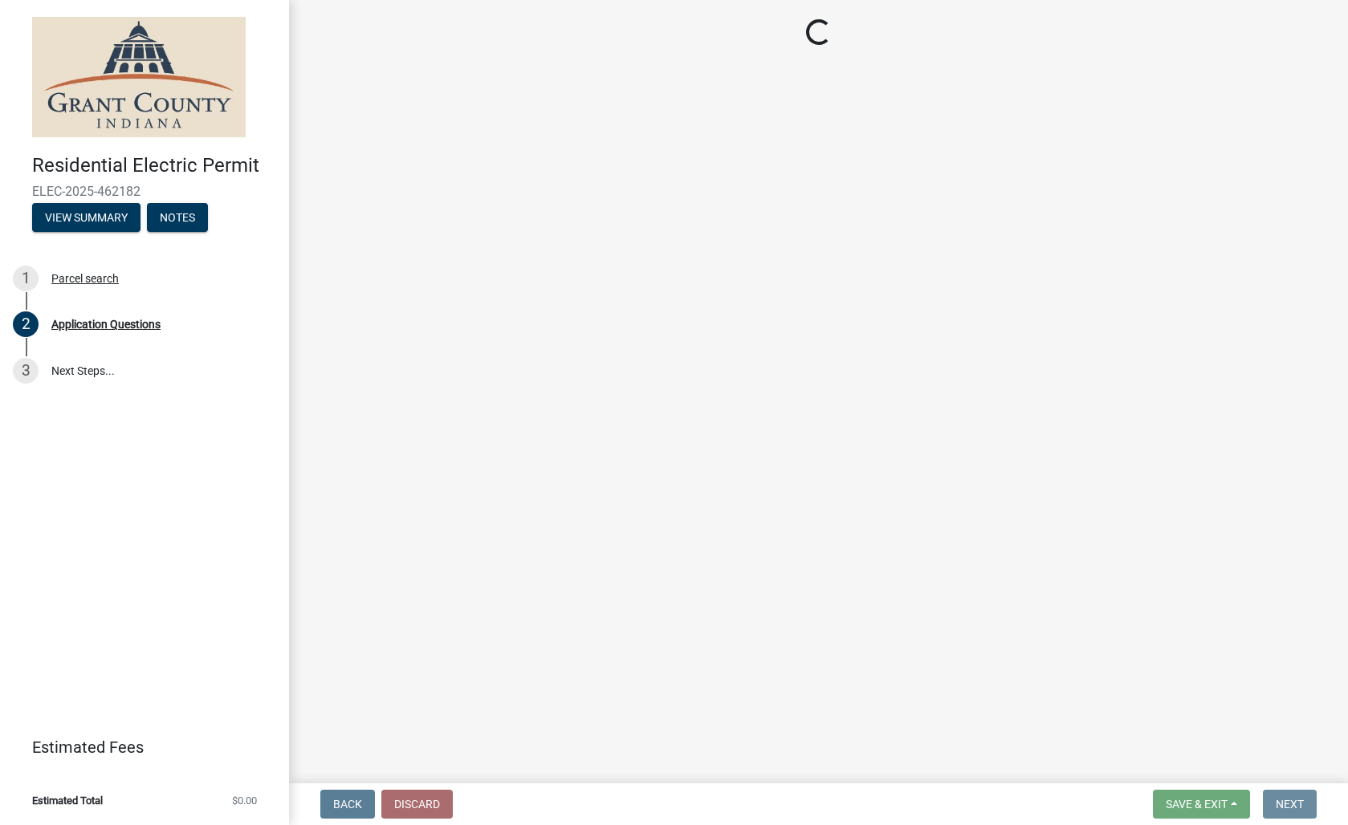
scroll to position [0, 0]
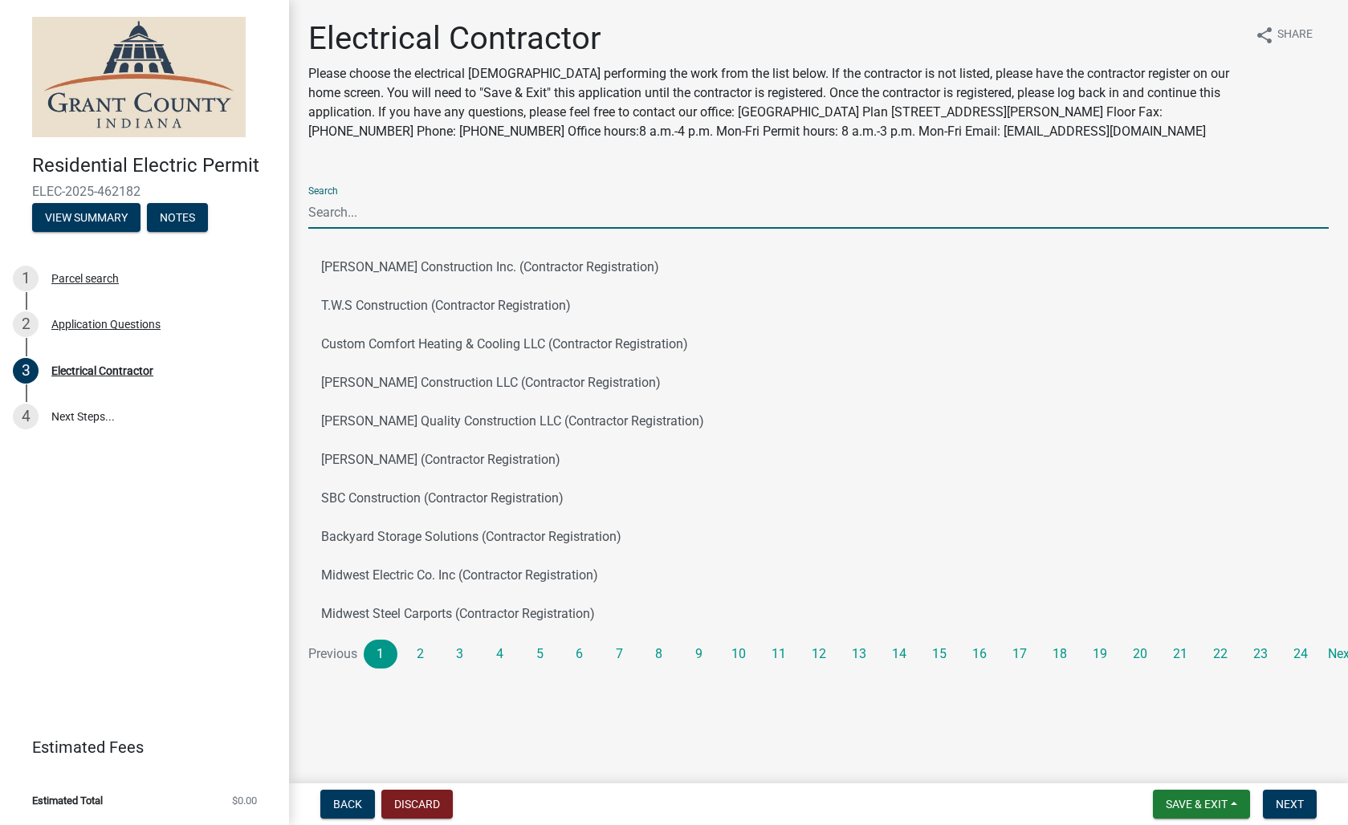
click at [426, 208] on input "Search" at bounding box center [818, 212] width 1020 height 33
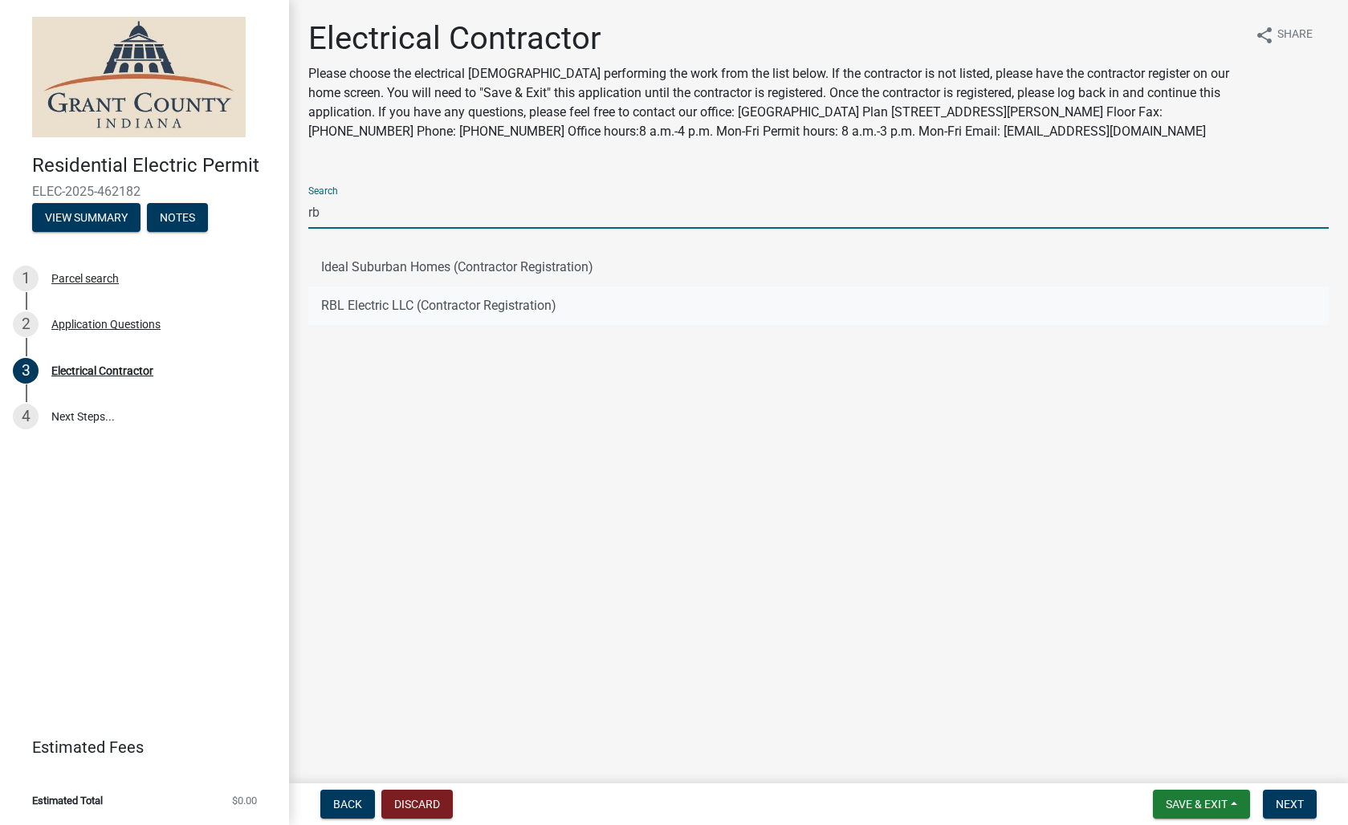
type input "rb"
click at [396, 307] on button "RBL Electric LLC (Contractor Registration)" at bounding box center [818, 306] width 1020 height 39
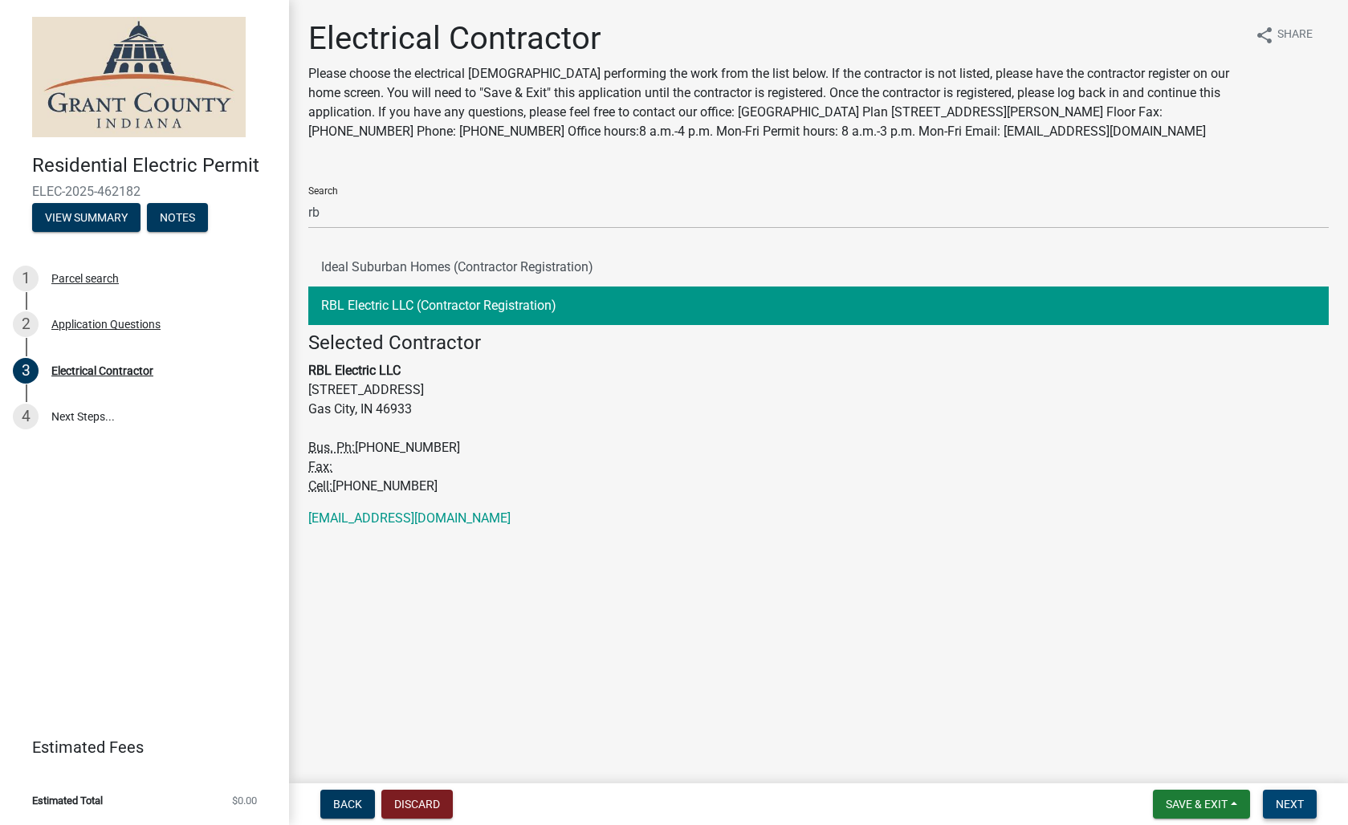
click at [1302, 808] on span "Next" at bounding box center [1290, 804] width 28 height 13
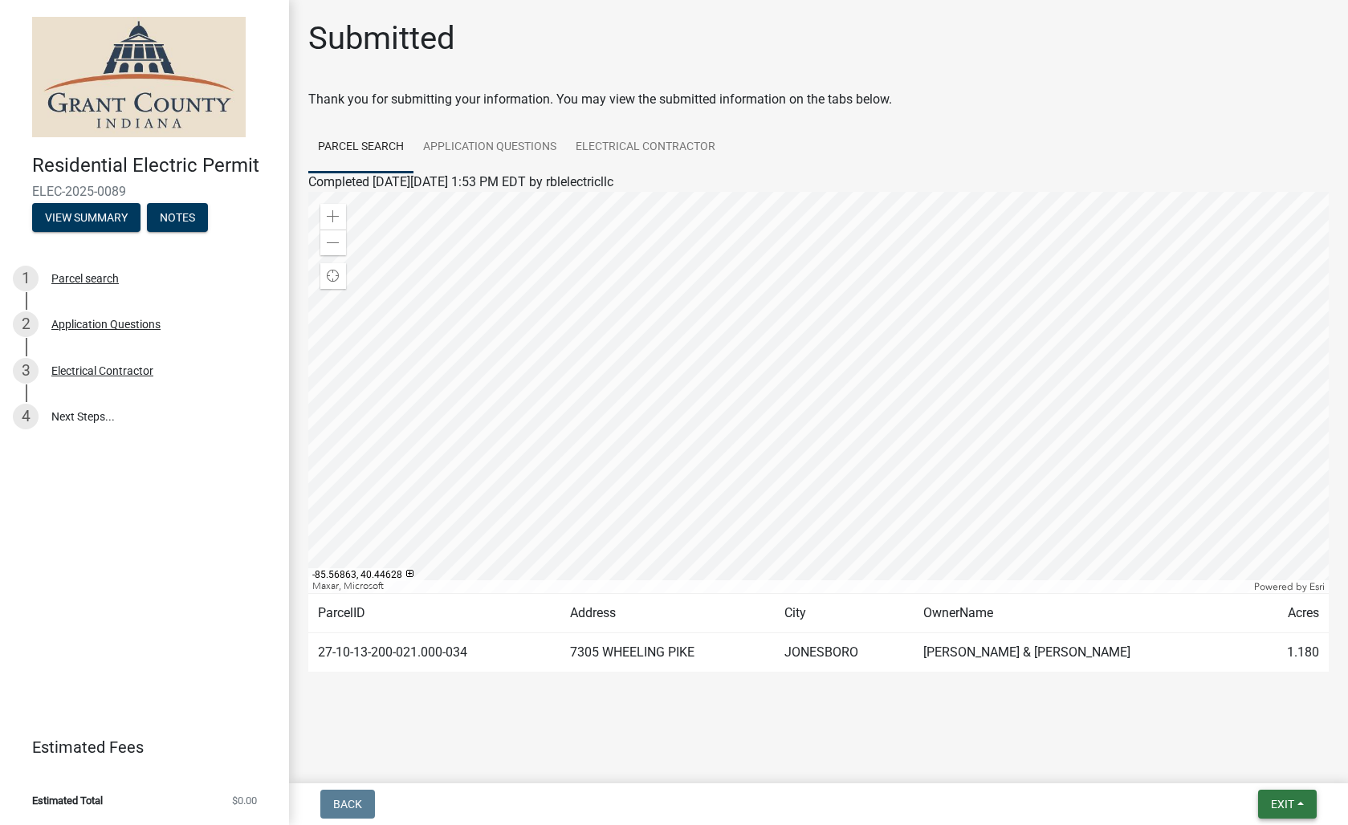
click at [1283, 798] on span "Exit" at bounding box center [1282, 804] width 23 height 13
click at [1247, 768] on button "Save & Exit" at bounding box center [1252, 762] width 128 height 39
